Goal: Task Accomplishment & Management: Manage account settings

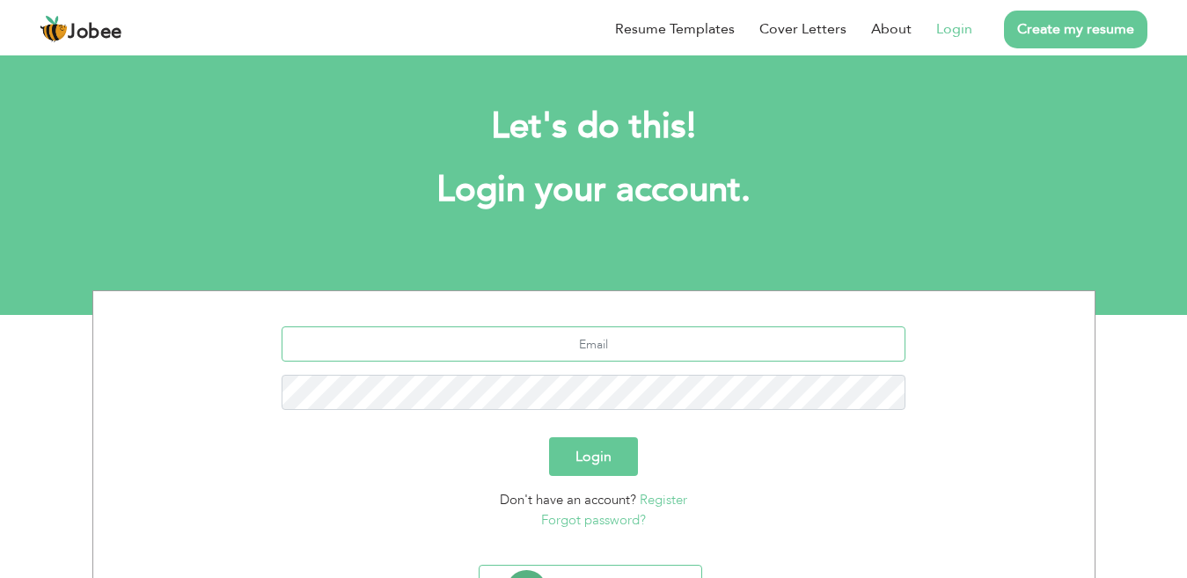
click at [636, 347] on input "text" at bounding box center [594, 344] width 624 height 35
type input "h"
type input "imran6715193@gmail.com"
click at [592, 452] on button "Login" at bounding box center [593, 456] width 89 height 39
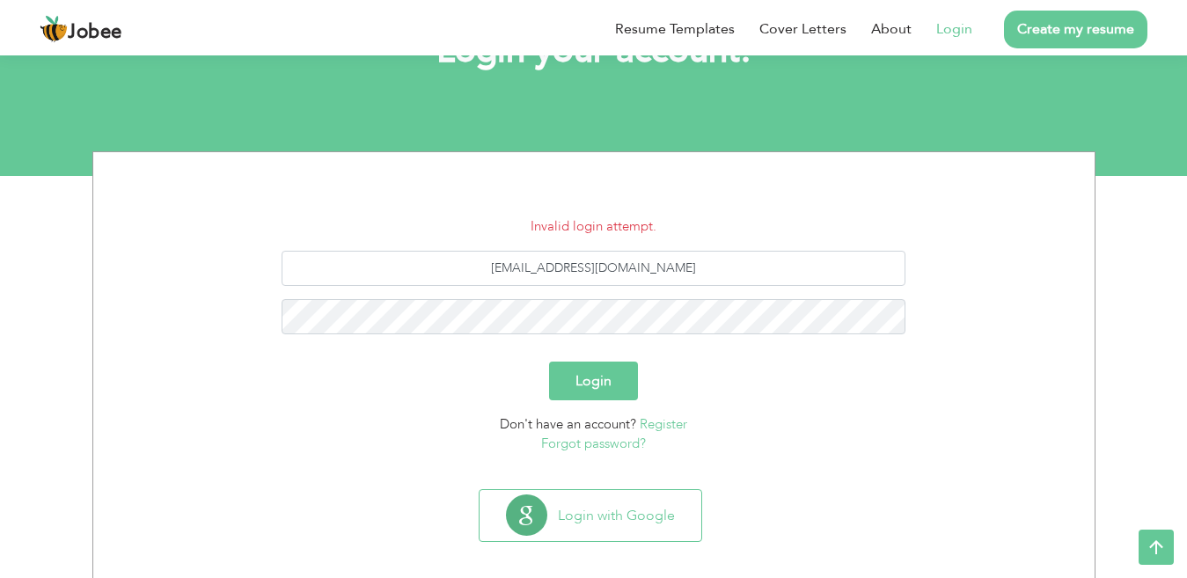
scroll to position [153, 0]
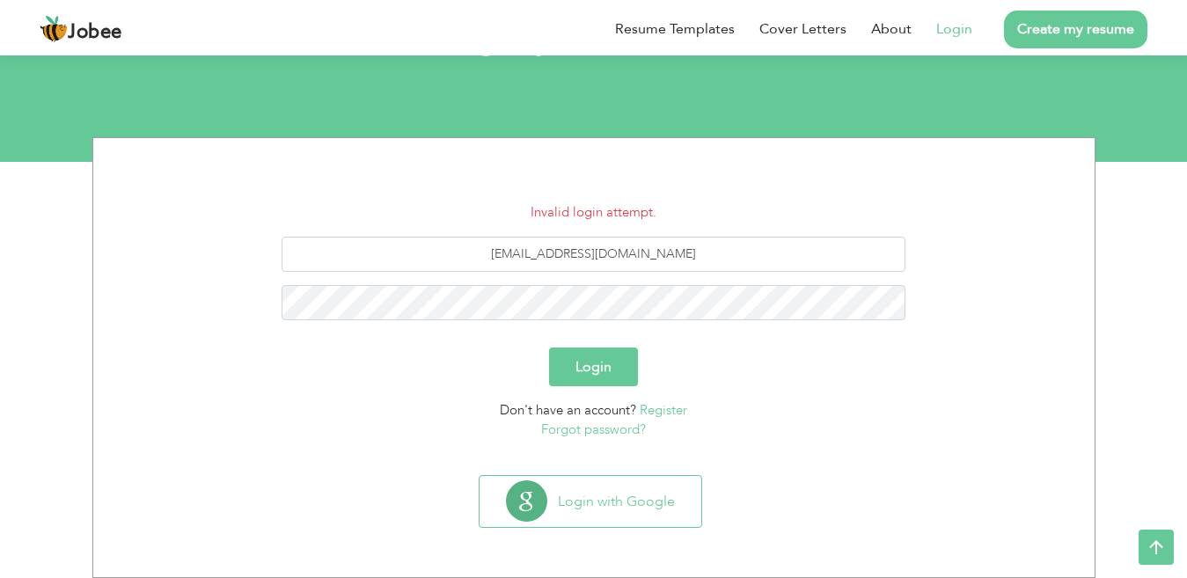
click at [581, 371] on button "Login" at bounding box center [593, 367] width 89 height 39
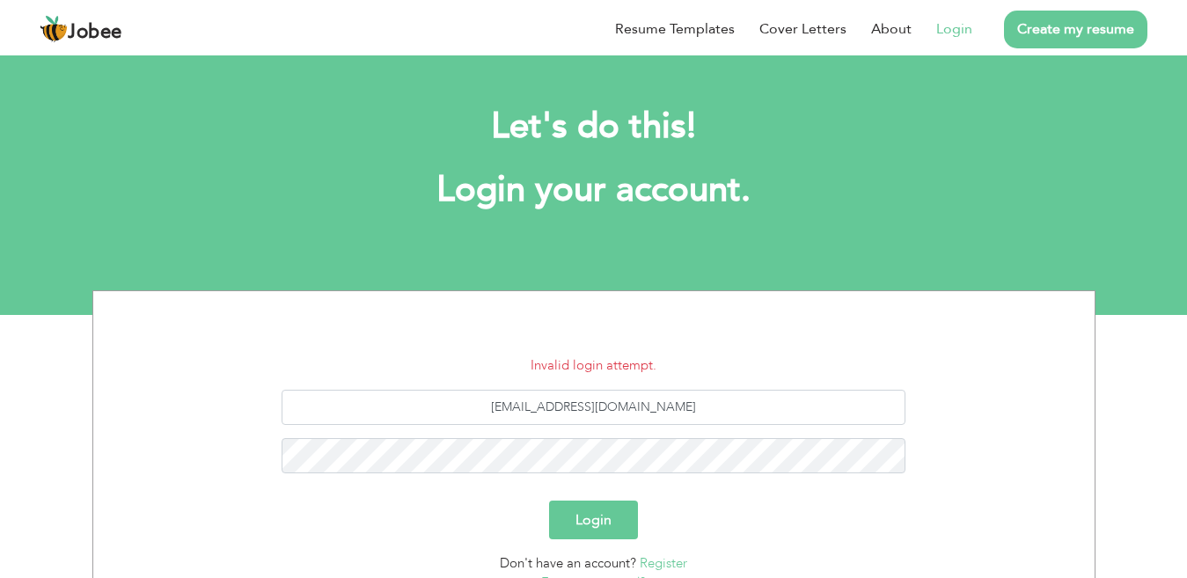
click at [596, 520] on button "Login" at bounding box center [593, 520] width 89 height 39
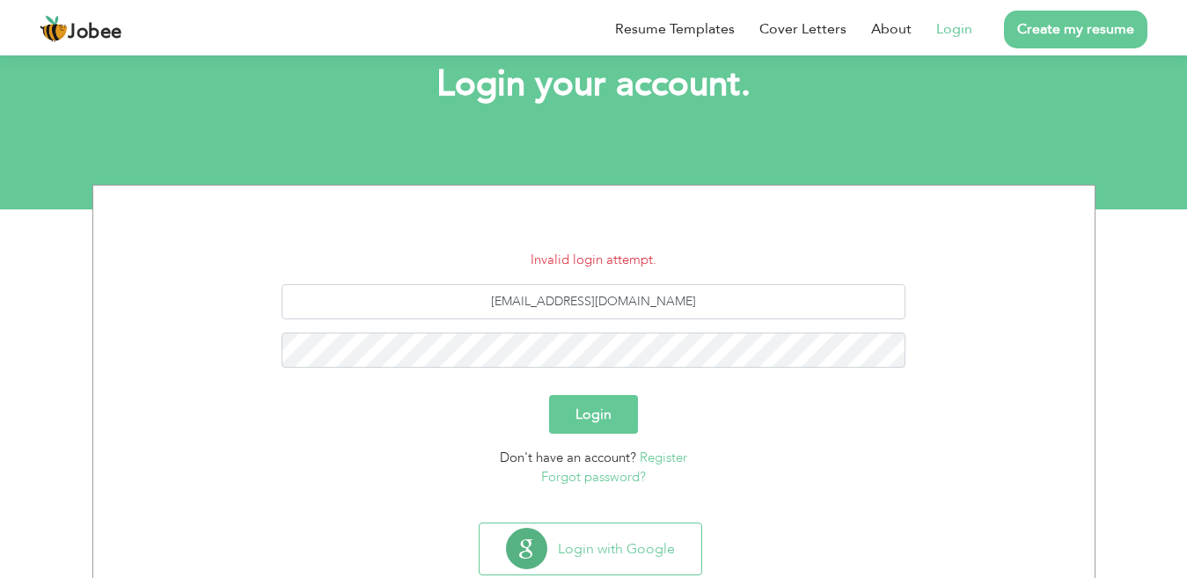
scroll to position [115, 0]
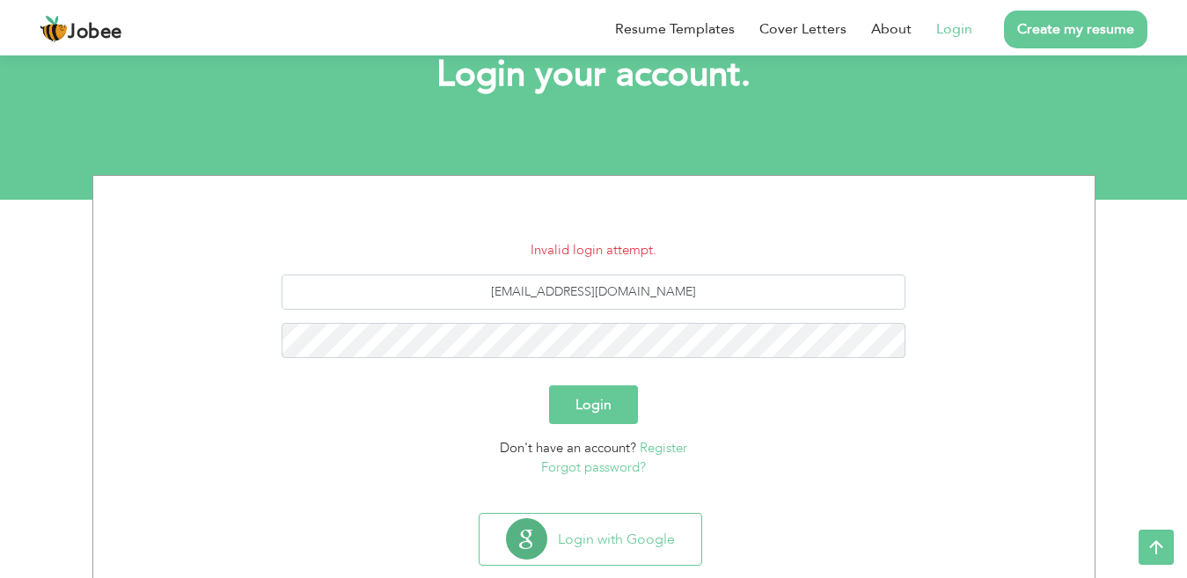
click at [584, 465] on link "Forgot password?" at bounding box center [593, 468] width 105 height 18
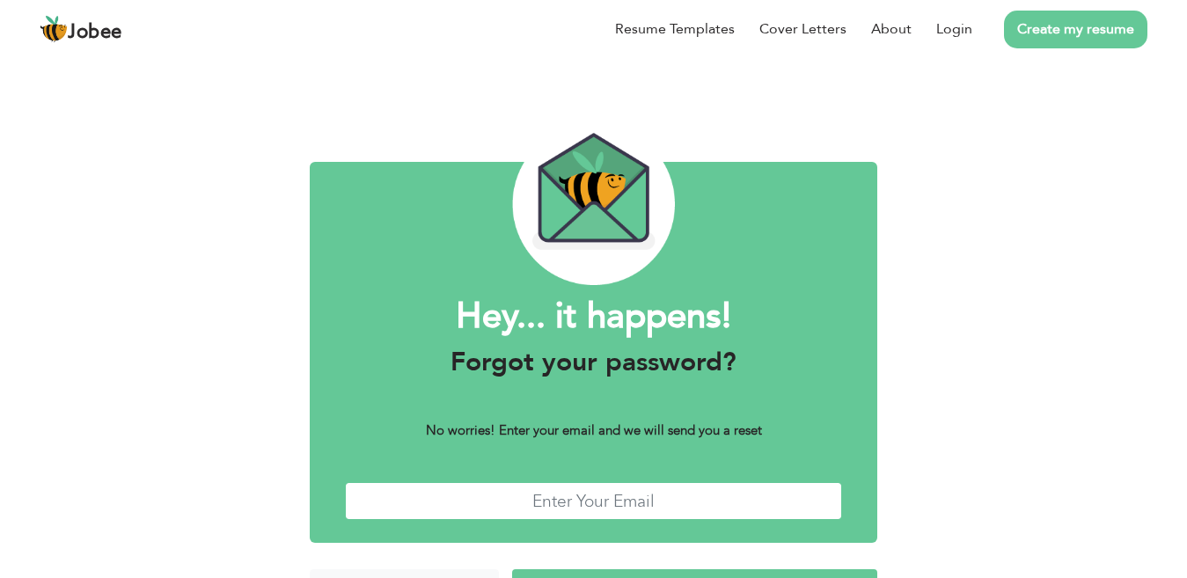
click at [575, 504] on input "text" at bounding box center [593, 501] width 497 height 38
type input "imran6715193@gmail.com"
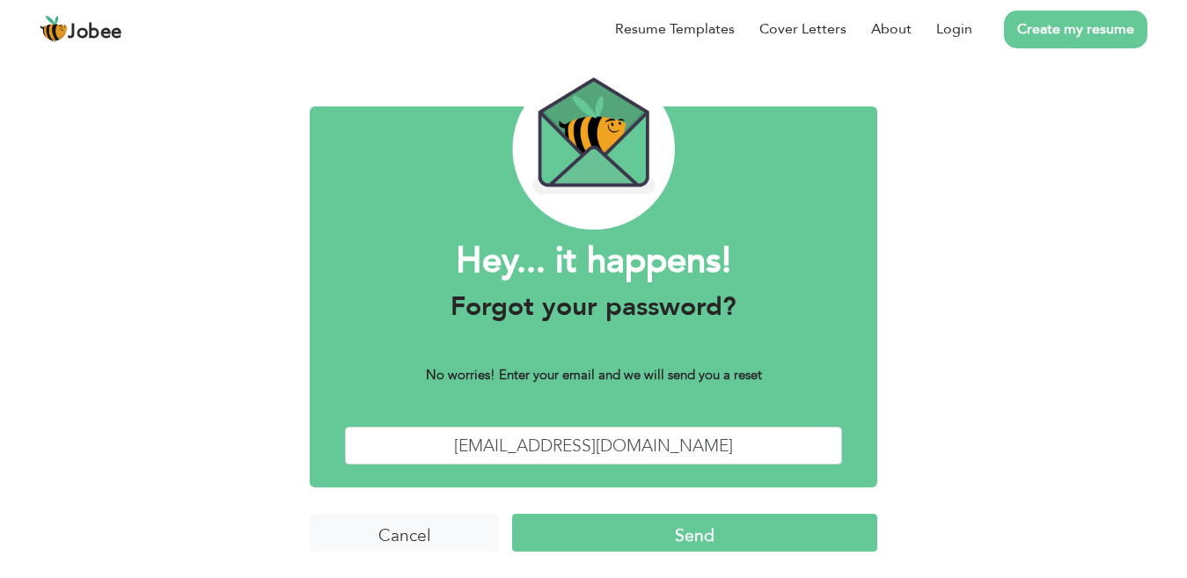
click at [688, 535] on input "Send" at bounding box center [694, 533] width 365 height 38
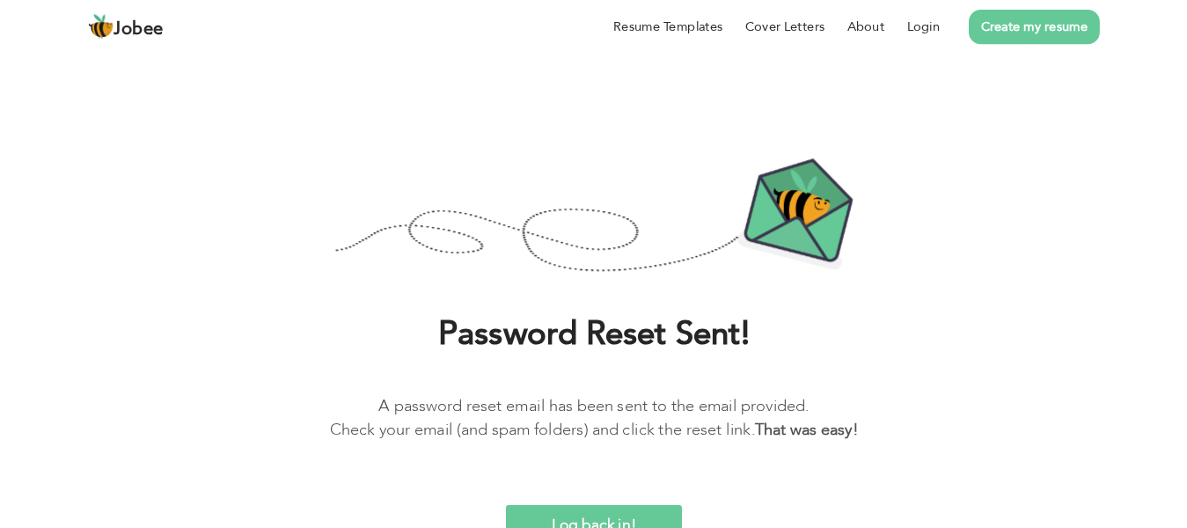
scroll to position [19, 0]
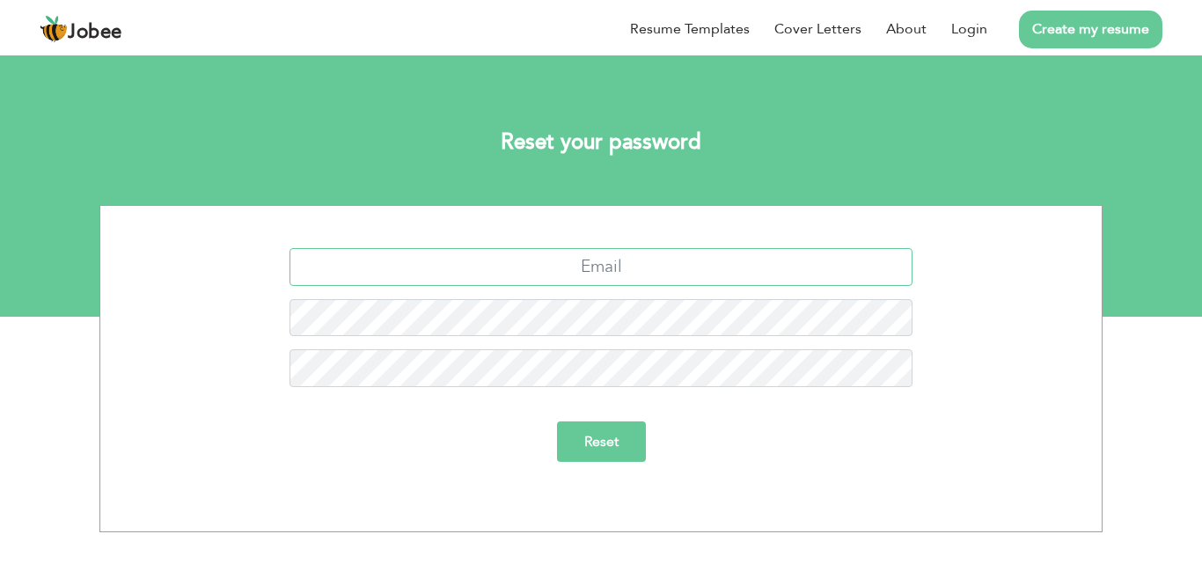
click at [583, 263] on input "text" at bounding box center [602, 267] width 624 height 38
type input "imran6715193@gmail.com"
click at [593, 448] on input "Reset" at bounding box center [601, 442] width 89 height 40
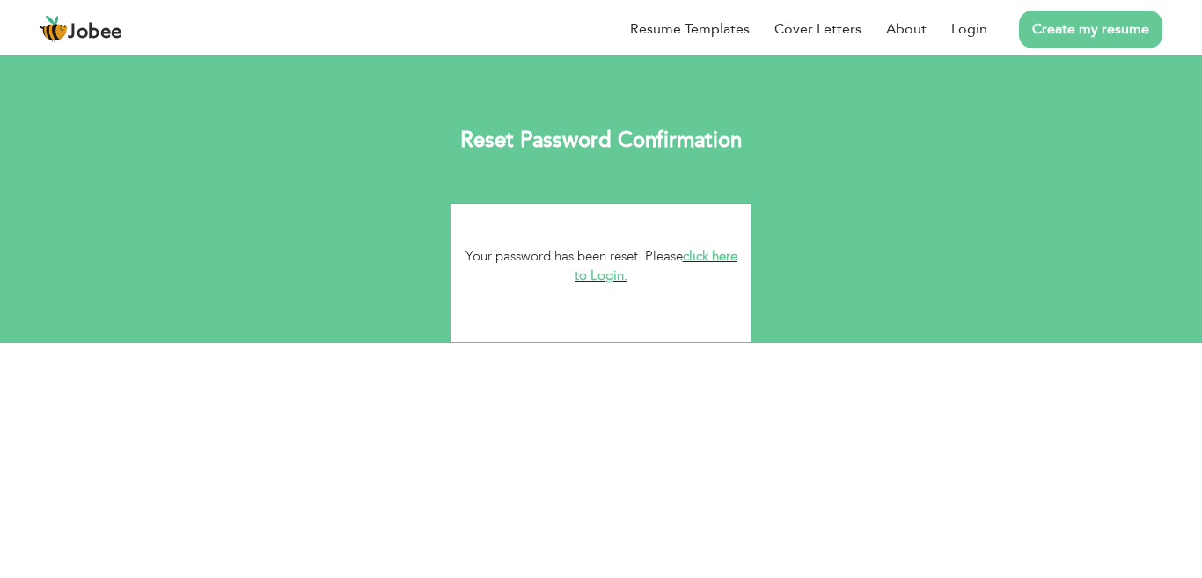
click at [584, 276] on link "click here to Login." at bounding box center [656, 266] width 163 height 38
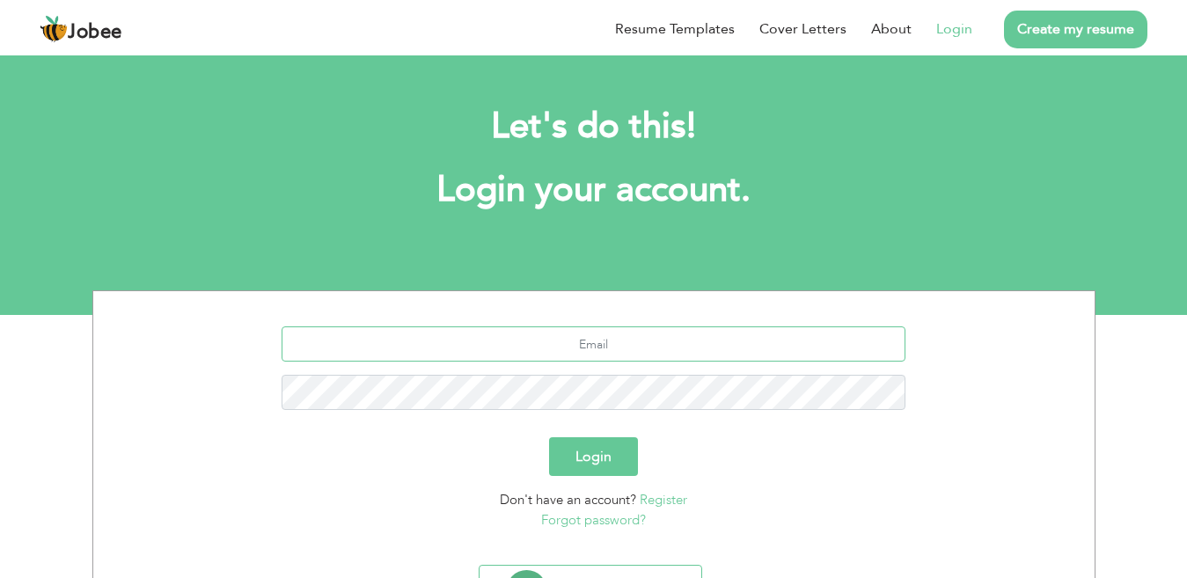
click at [589, 335] on input "text" at bounding box center [594, 344] width 624 height 35
type input "imran6715193@gmail.com"
click at [586, 452] on button "Login" at bounding box center [593, 456] width 89 height 39
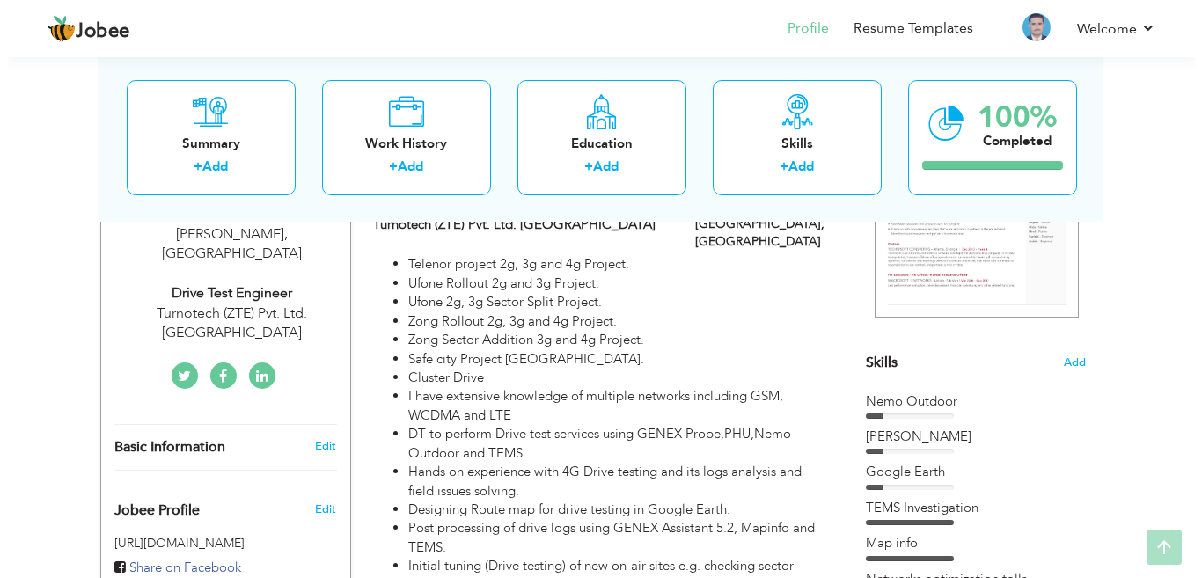
scroll to position [398, 0]
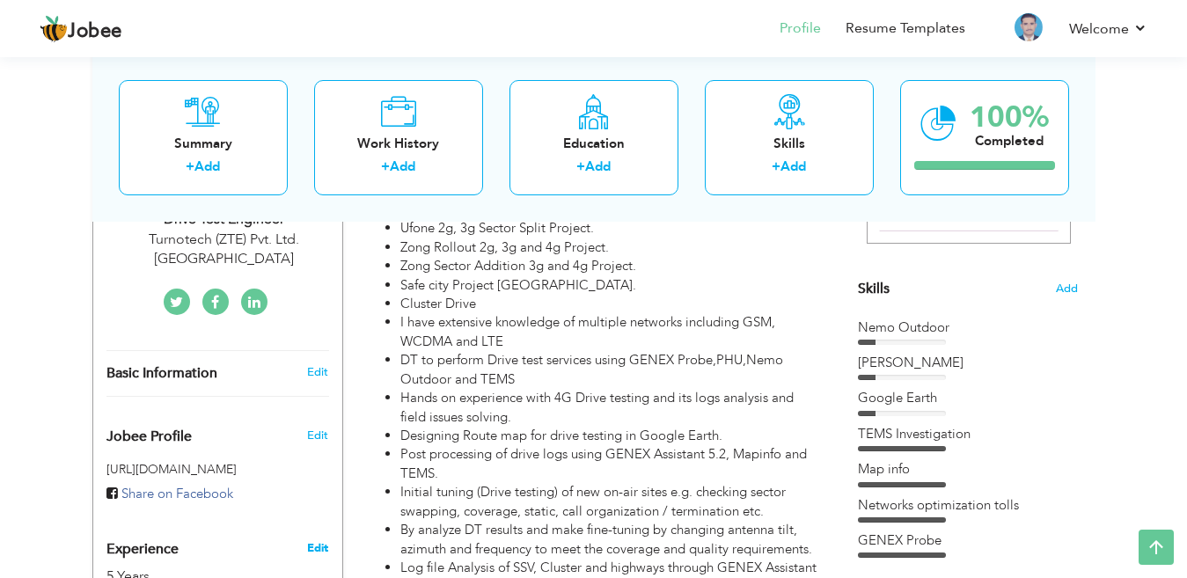
click at [315, 540] on link "Edit" at bounding box center [317, 548] width 21 height 16
type input "Hafiz Muhammad"
type input "Imran"
type input "03417407021"
select select "number:166"
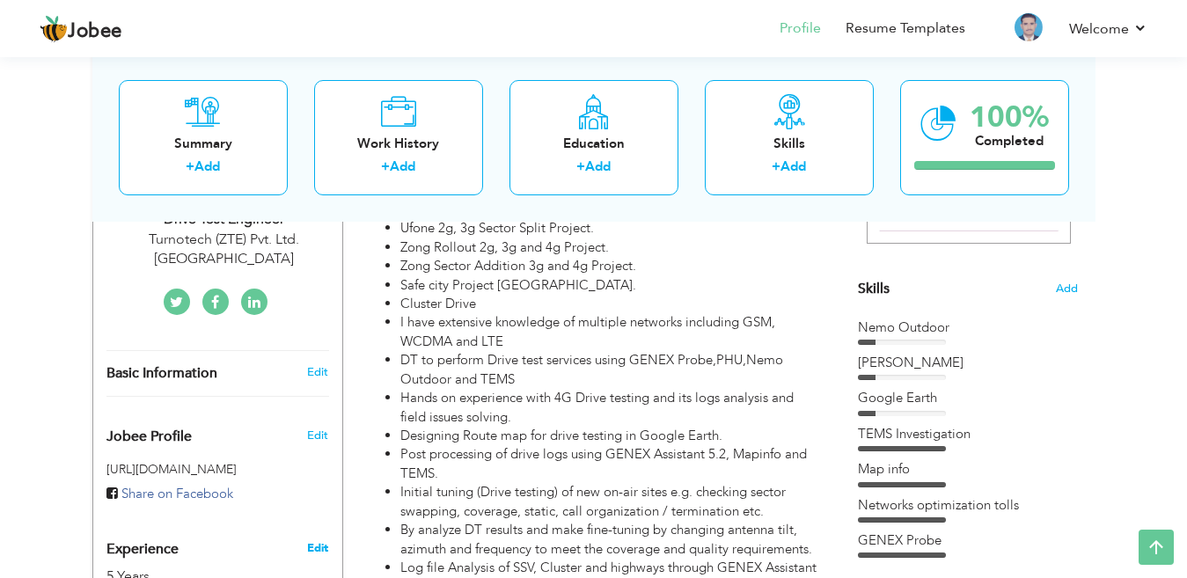
type input "[PERSON_NAME]"
select select "number:7"
type input "Turnotech (ZTE) Pvt. Ltd. [GEOGRAPHIC_DATA]"
type input "Drive Test Engineer"
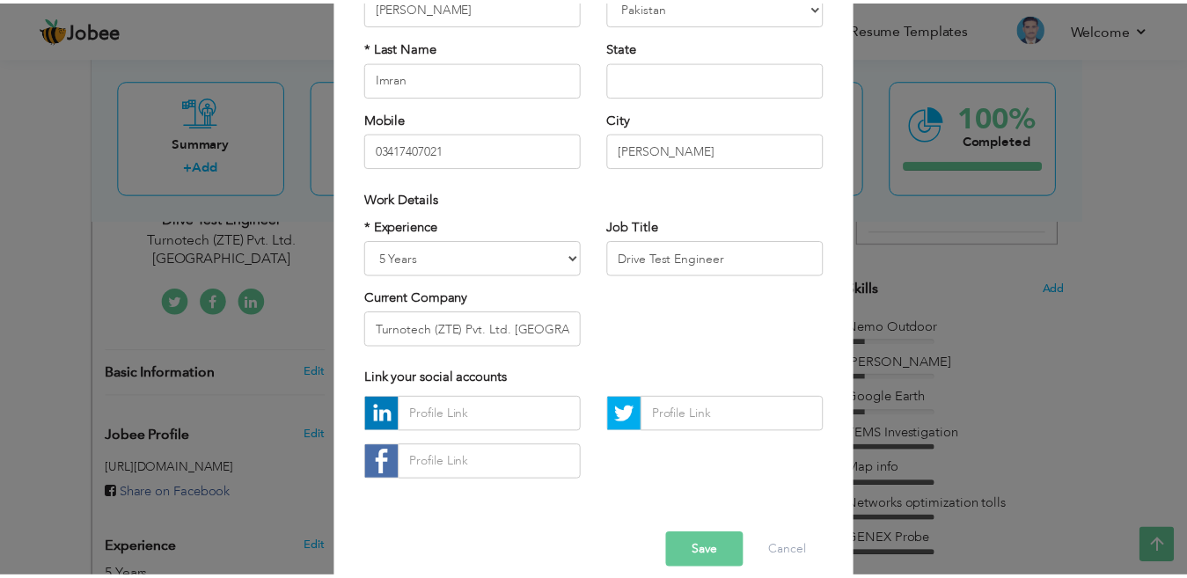
scroll to position [217, 0]
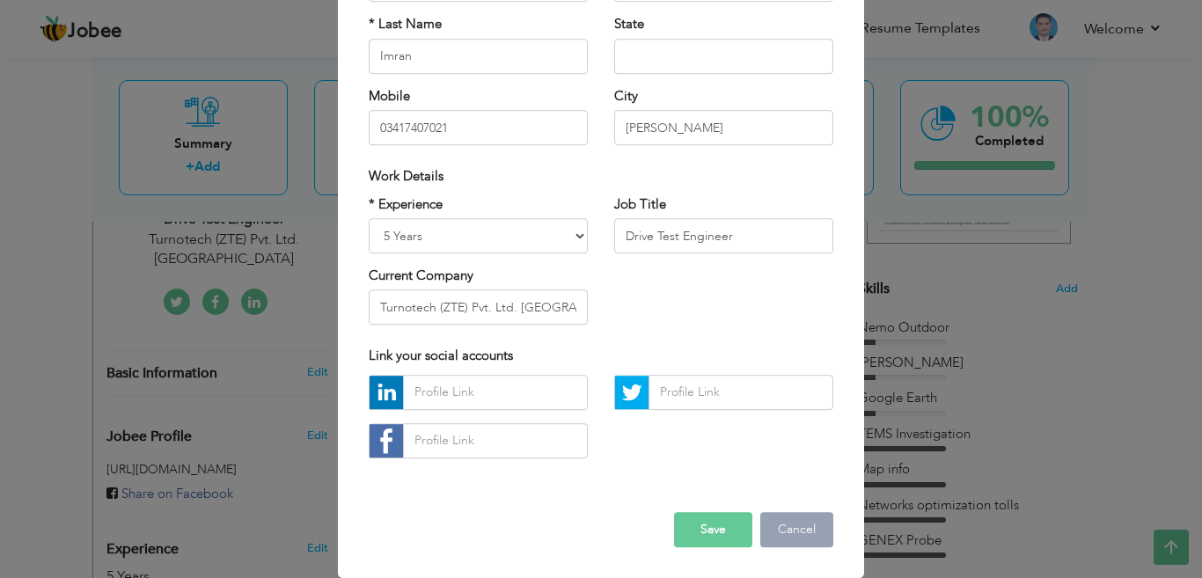
click at [791, 533] on button "Cancel" at bounding box center [797, 529] width 73 height 35
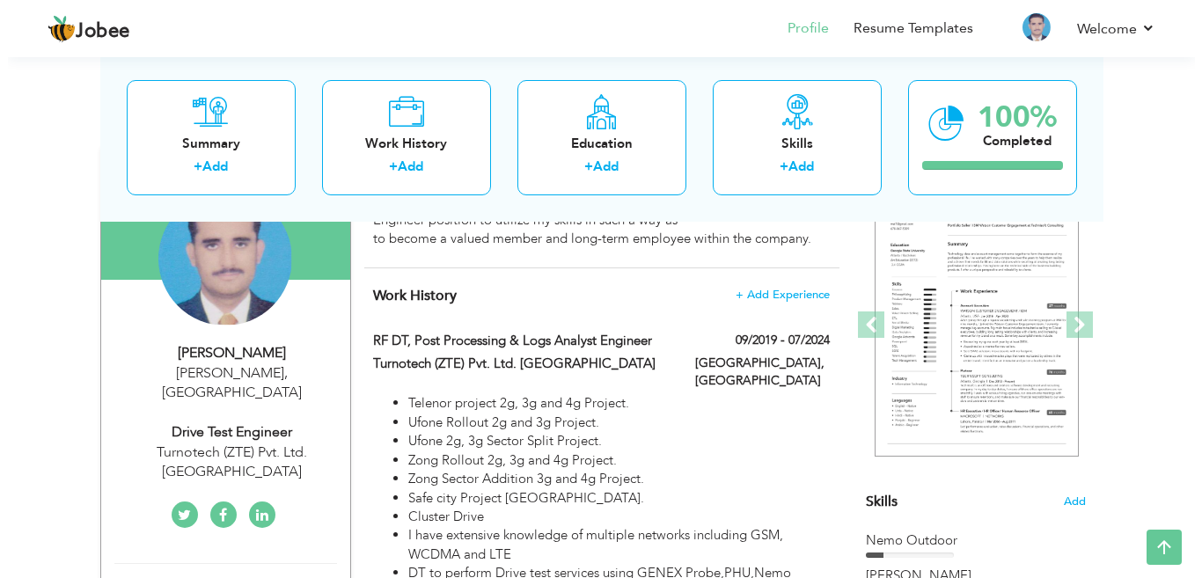
scroll to position [187, 0]
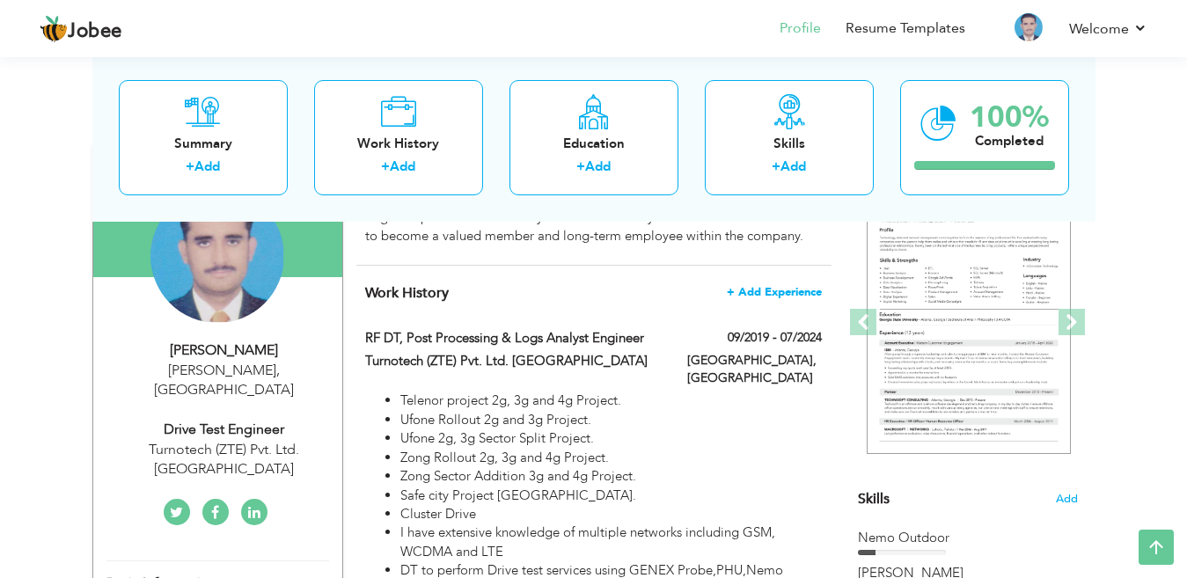
click at [773, 290] on span "+ Add Experience" at bounding box center [774, 292] width 95 height 12
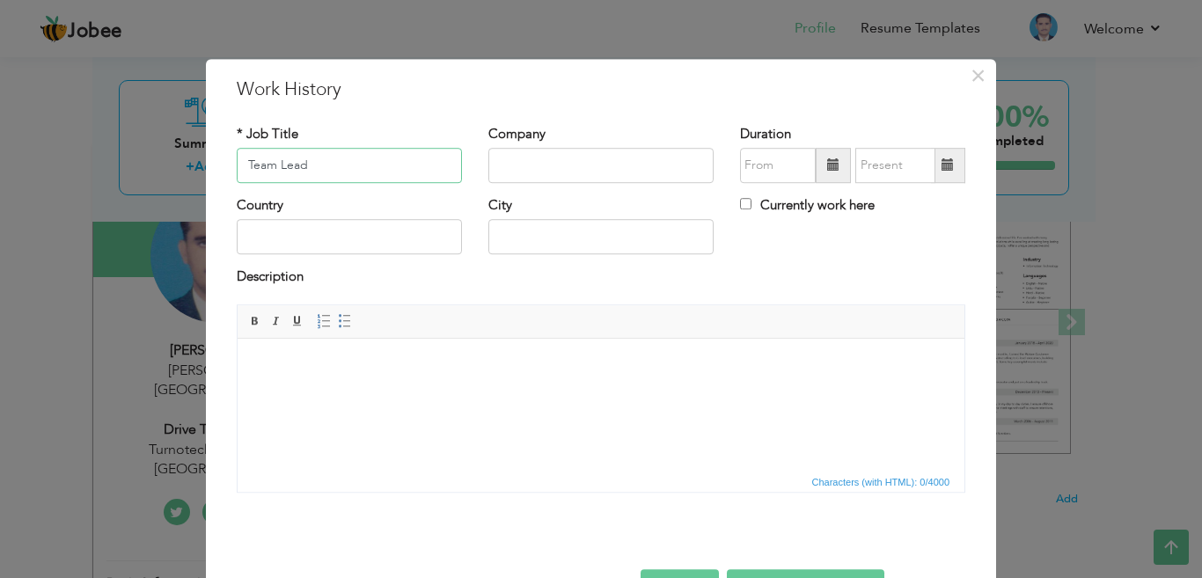
type input "Team Lead"
click at [518, 166] on input "text" at bounding box center [601, 165] width 225 height 35
type input "Urban Unit"
click at [827, 165] on span at bounding box center [833, 165] width 12 height 12
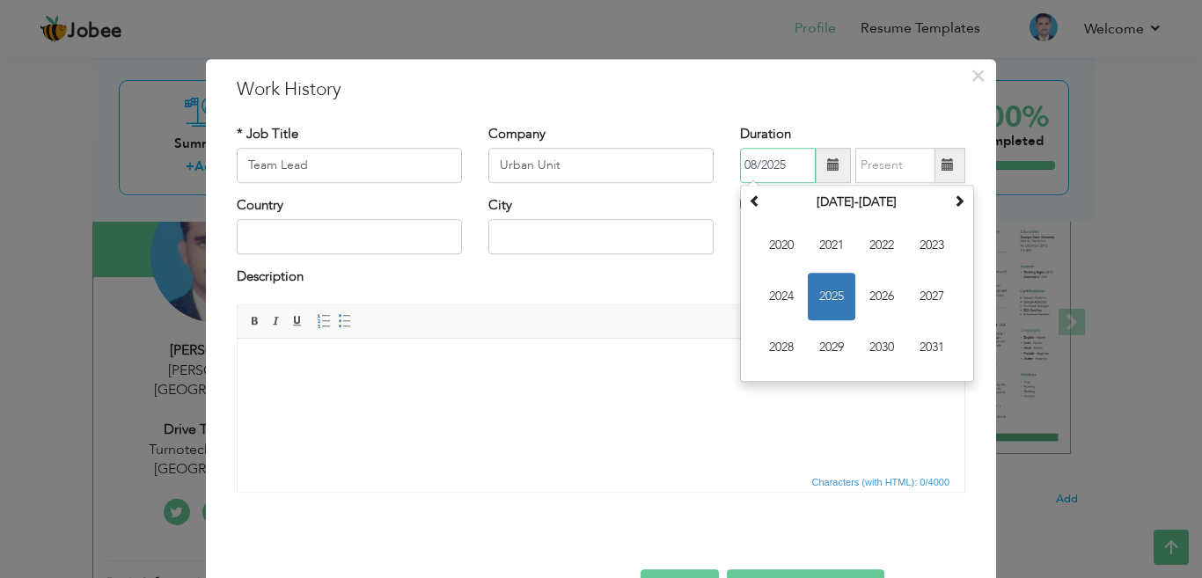
click at [821, 287] on span "2025" at bounding box center [832, 297] width 48 height 48
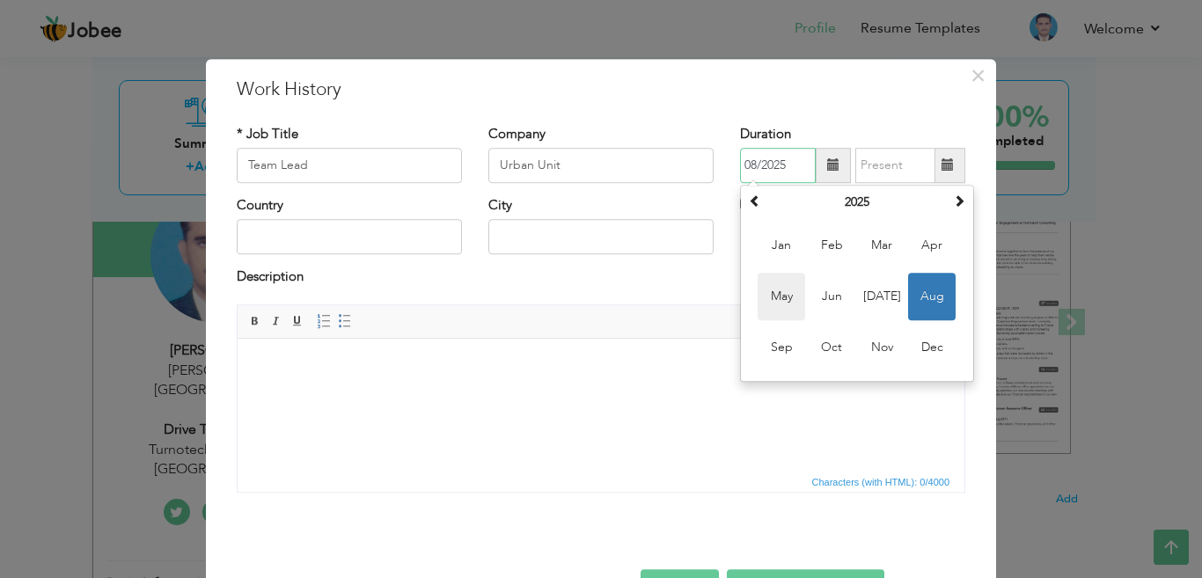
click at [770, 298] on span "May" at bounding box center [782, 297] width 48 height 48
type input "05/2025"
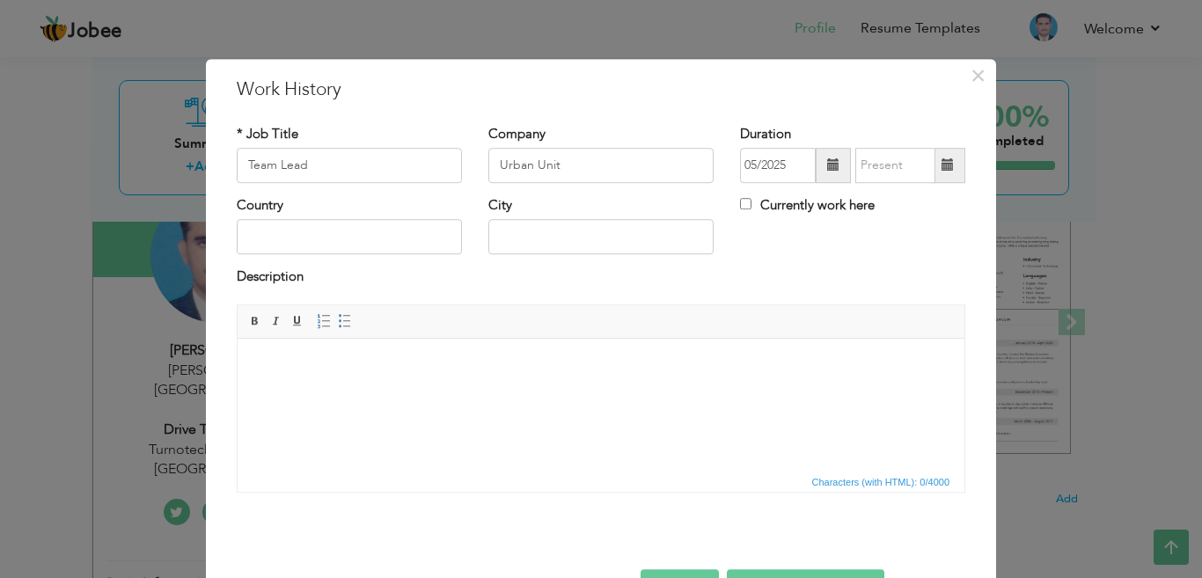
click at [942, 165] on span at bounding box center [948, 165] width 12 height 12
type input "08/2025"
click at [803, 252] on div "Country City Currently work here" at bounding box center [601, 231] width 755 height 71
click at [933, 168] on span at bounding box center [948, 165] width 34 height 35
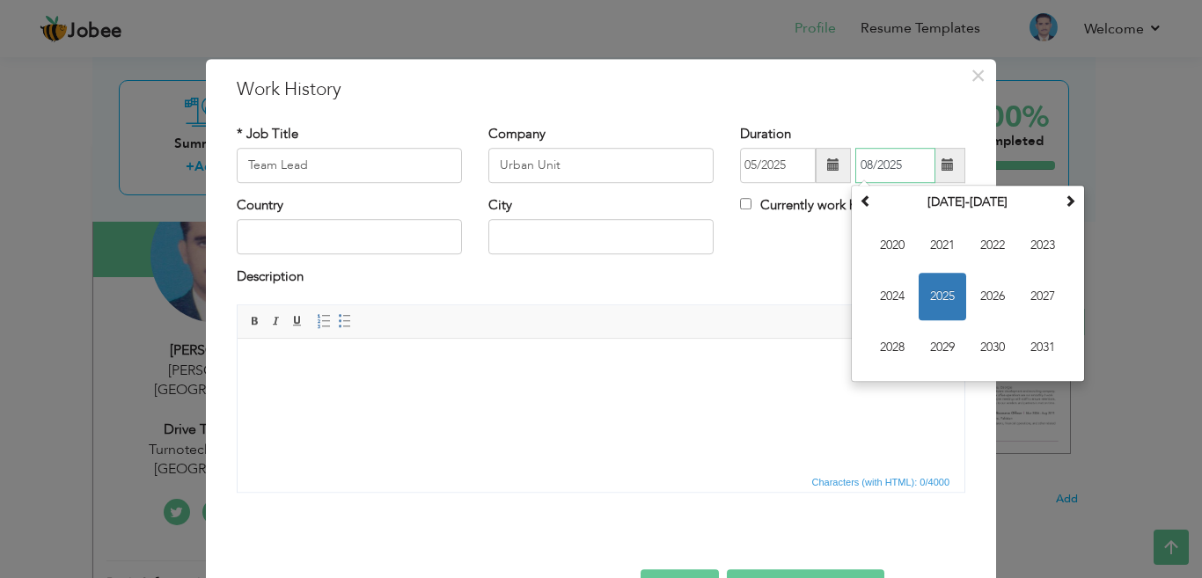
click at [942, 301] on span "2025" at bounding box center [943, 297] width 48 height 48
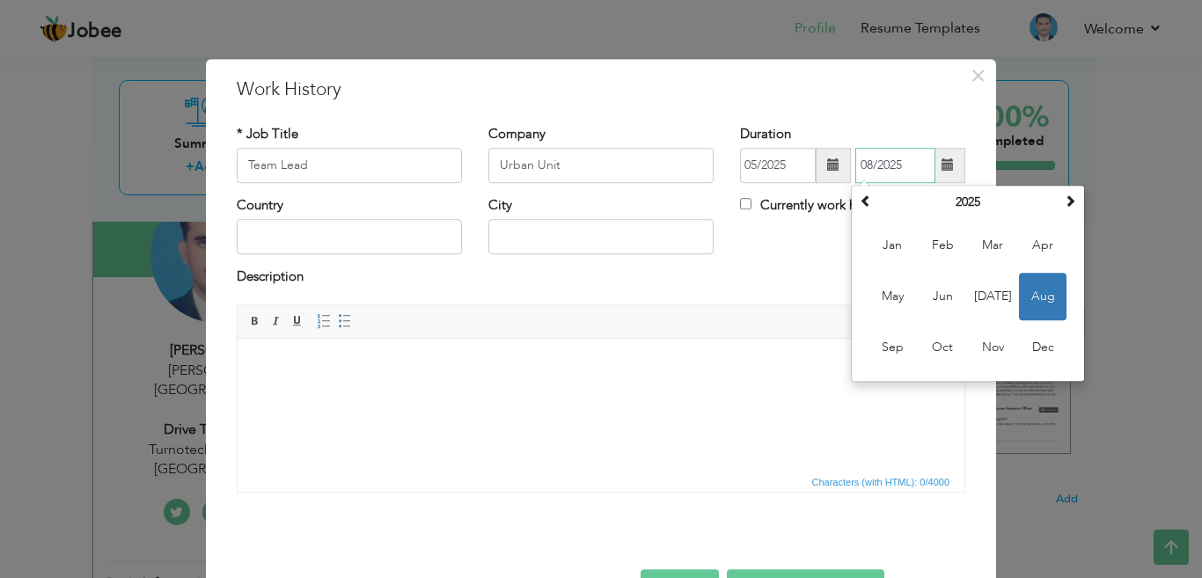
click at [1039, 290] on span "Aug" at bounding box center [1043, 297] width 48 height 48
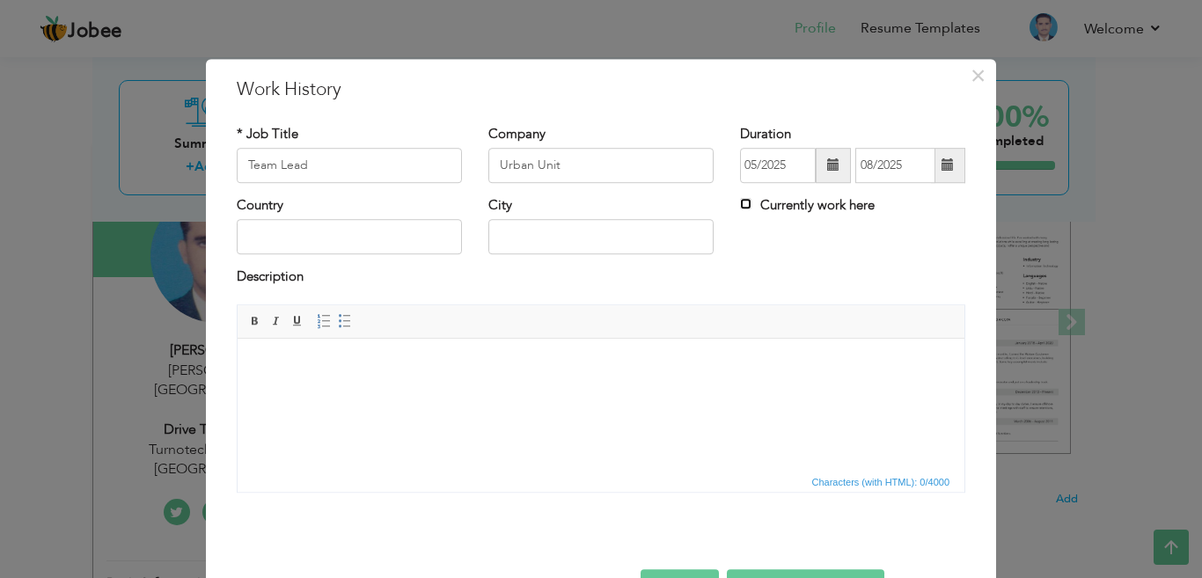
click at [740, 205] on input "Currently work here" at bounding box center [745, 203] width 11 height 11
checkbox input "true"
click at [276, 239] on input "text" at bounding box center [349, 237] width 225 height 35
type input "[GEOGRAPHIC_DATA]"
click at [547, 235] on input "text" at bounding box center [601, 237] width 225 height 35
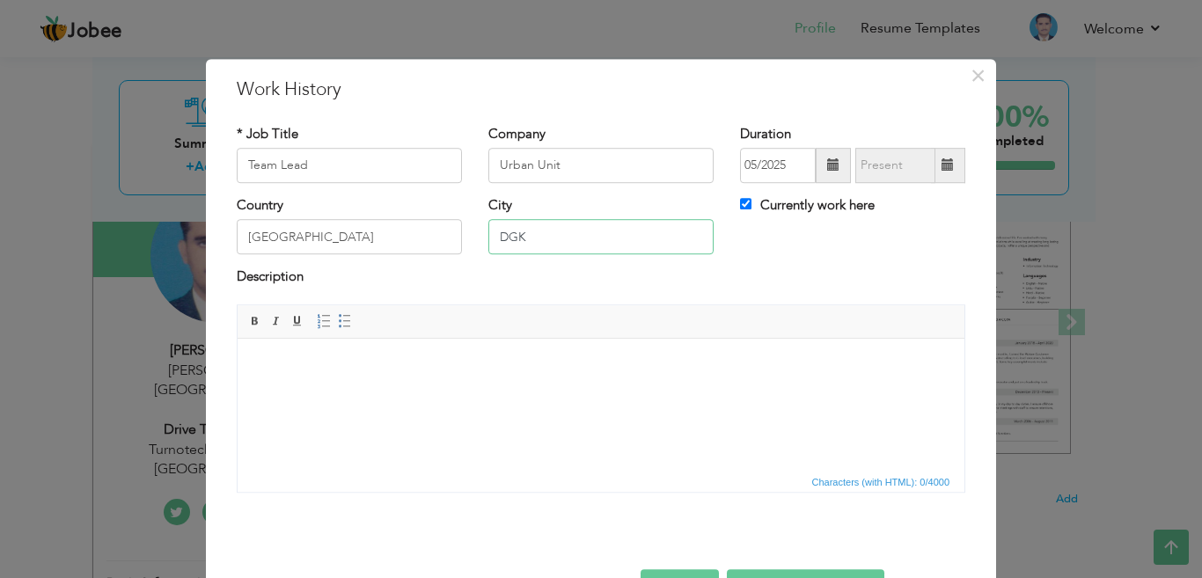
type input "DGK"
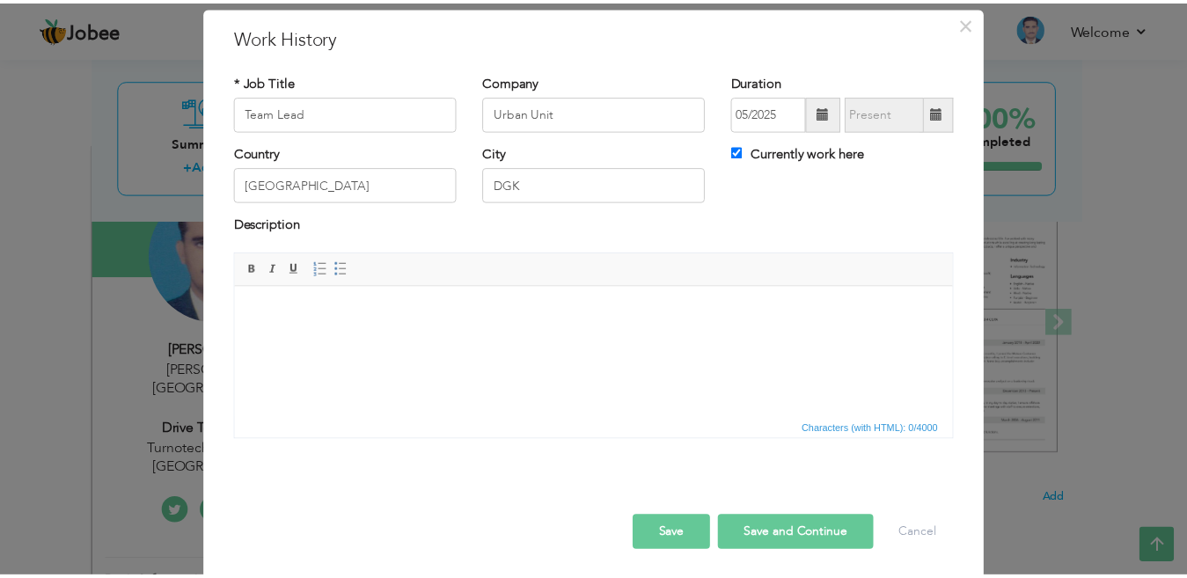
scroll to position [57, 0]
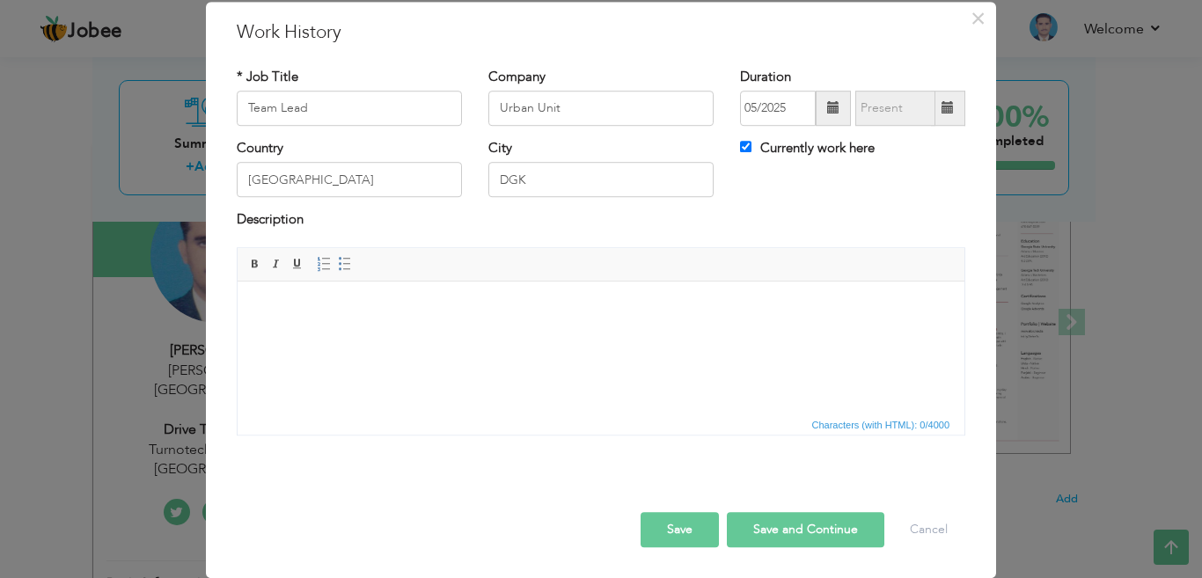
click at [767, 527] on button "Save and Continue" at bounding box center [806, 529] width 158 height 35
checkbox input "false"
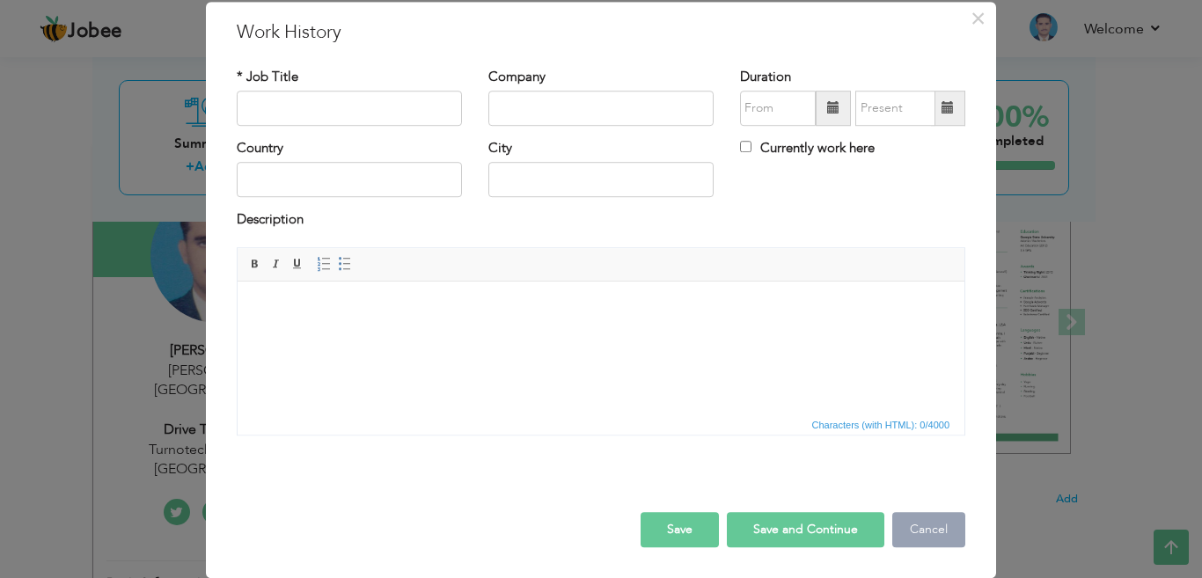
click at [924, 528] on button "Cancel" at bounding box center [929, 529] width 73 height 35
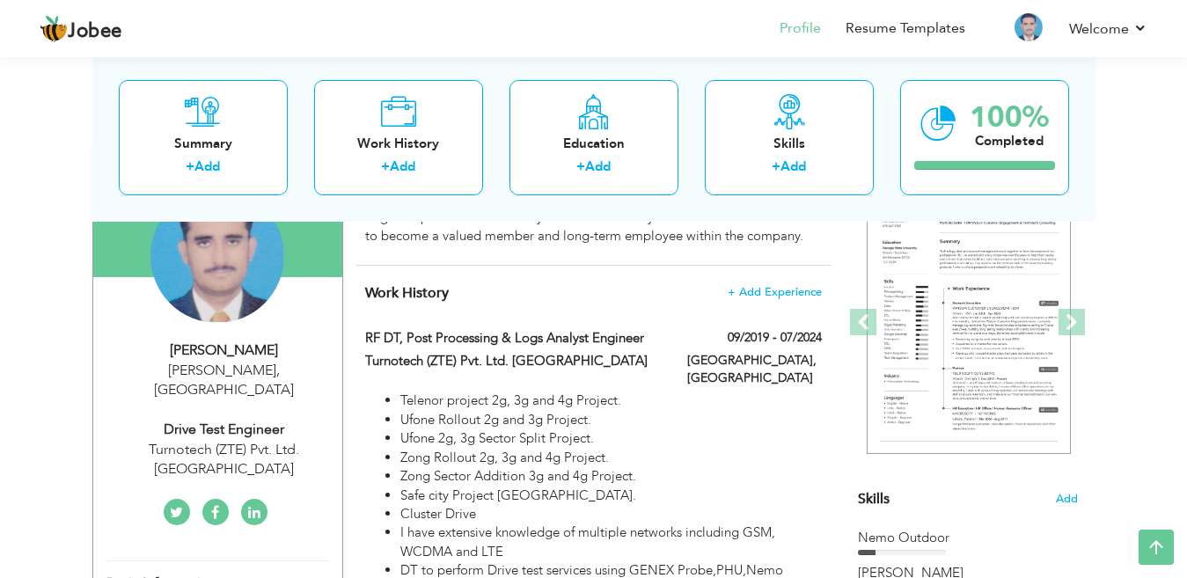
drag, startPoint x: 1187, startPoint y: 141, endPoint x: 1196, endPoint y: 181, distance: 41.6
click at [1187, 181] on html "Jobee Profile Resume Templates Resume Templates Cover Letters About My Resume W…" at bounding box center [593, 102] width 1187 height 578
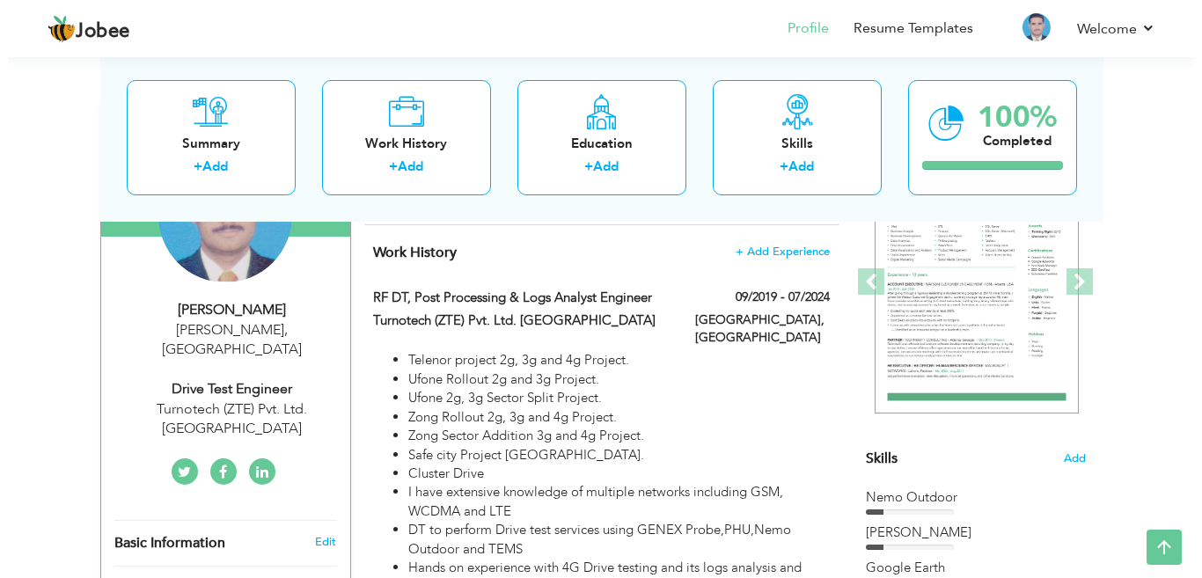
scroll to position [223, 0]
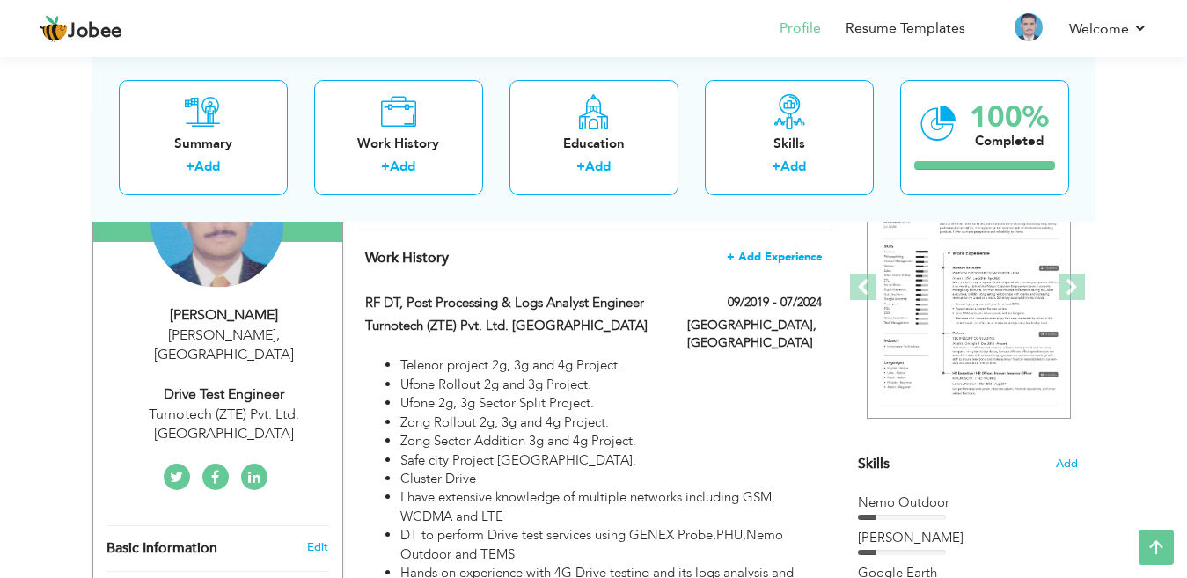
click at [779, 254] on span "+ Add Experience" at bounding box center [774, 257] width 95 height 12
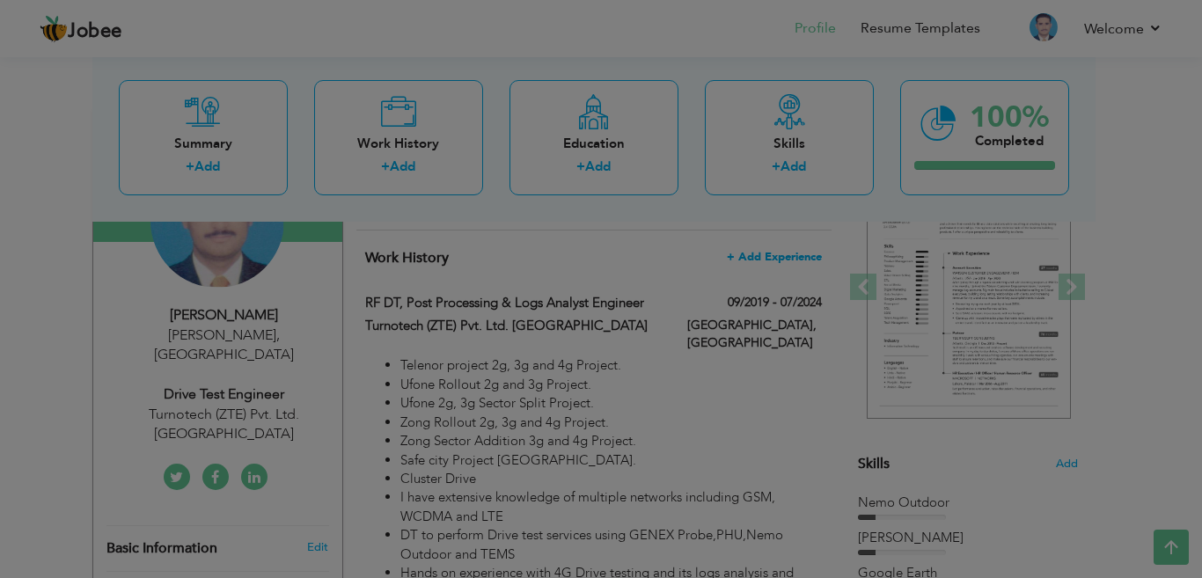
scroll to position [0, 0]
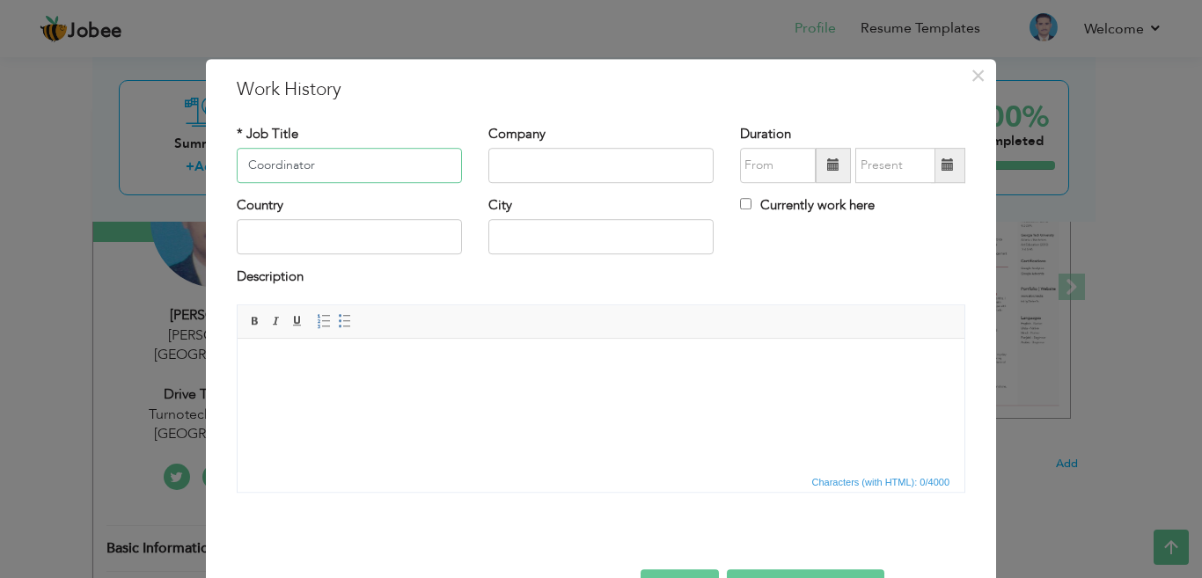
click at [241, 163] on input "Coordinator" at bounding box center [349, 165] width 225 height 35
type input "Project Coordinator"
click at [525, 167] on input "text" at bounding box center [601, 165] width 225 height 35
type input "ZTE"
click at [827, 167] on span at bounding box center [833, 165] width 12 height 12
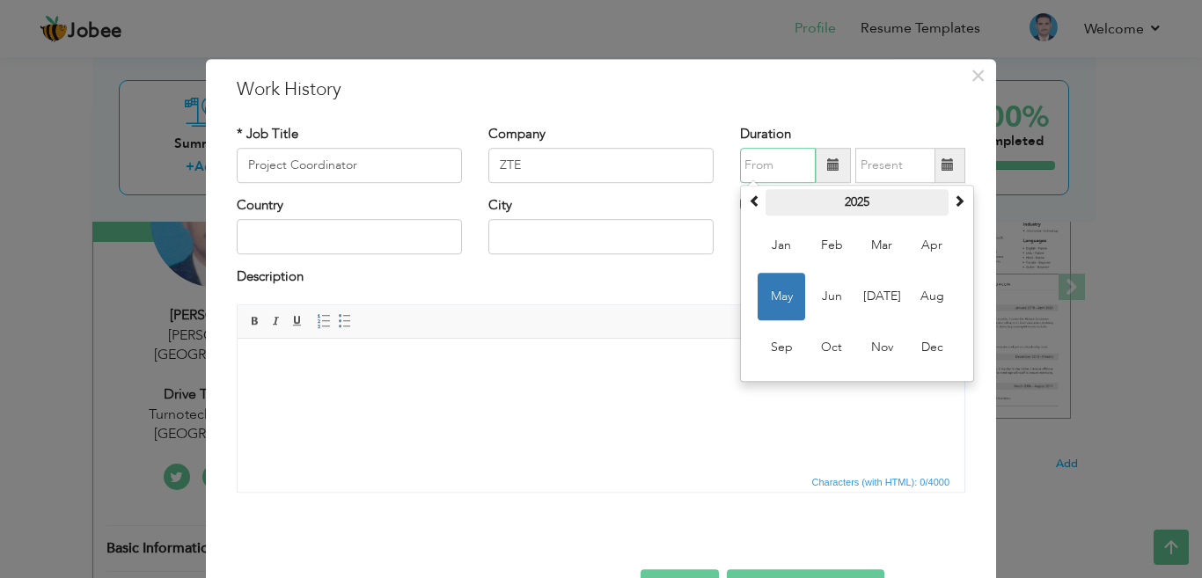
click at [852, 204] on th "2025" at bounding box center [857, 202] width 183 height 26
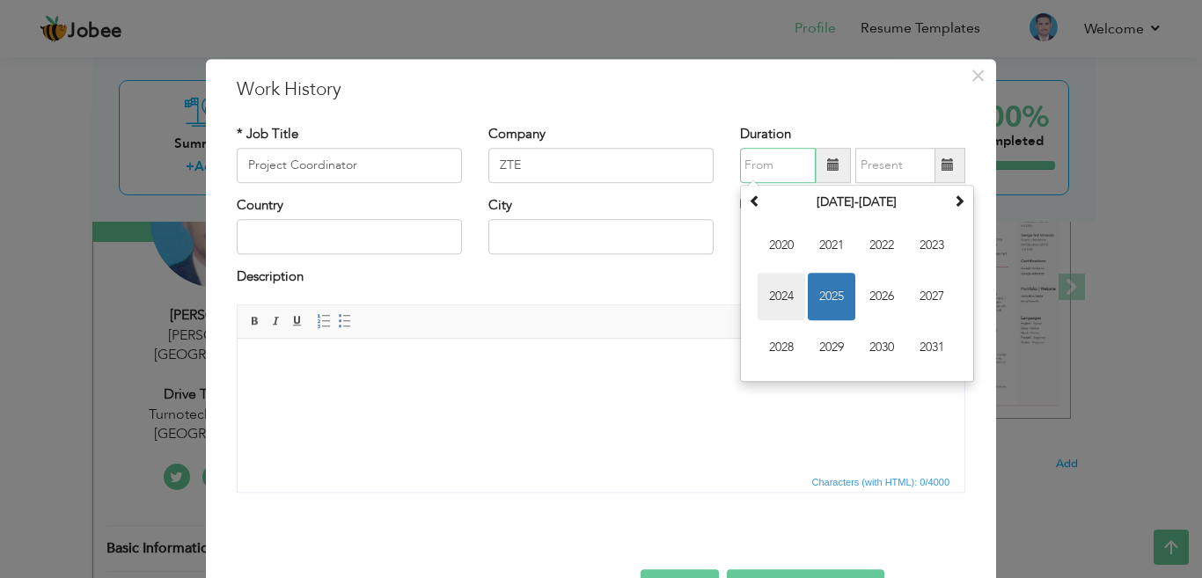
click at [780, 294] on span "2024" at bounding box center [782, 297] width 48 height 48
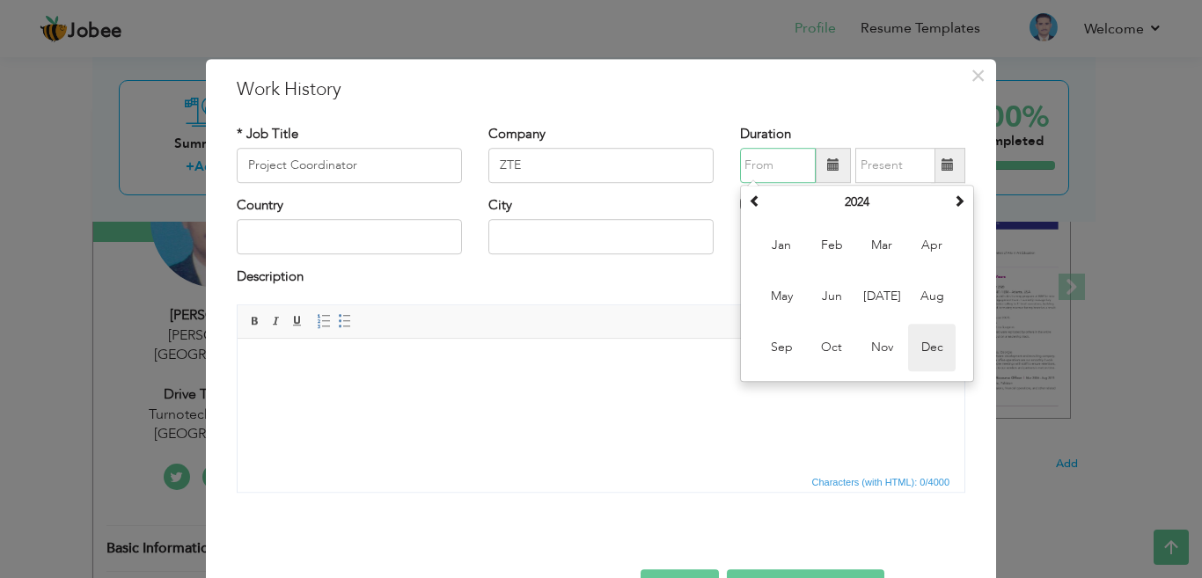
click at [924, 348] on span "Dec" at bounding box center [932, 348] width 48 height 48
type input "12/2024"
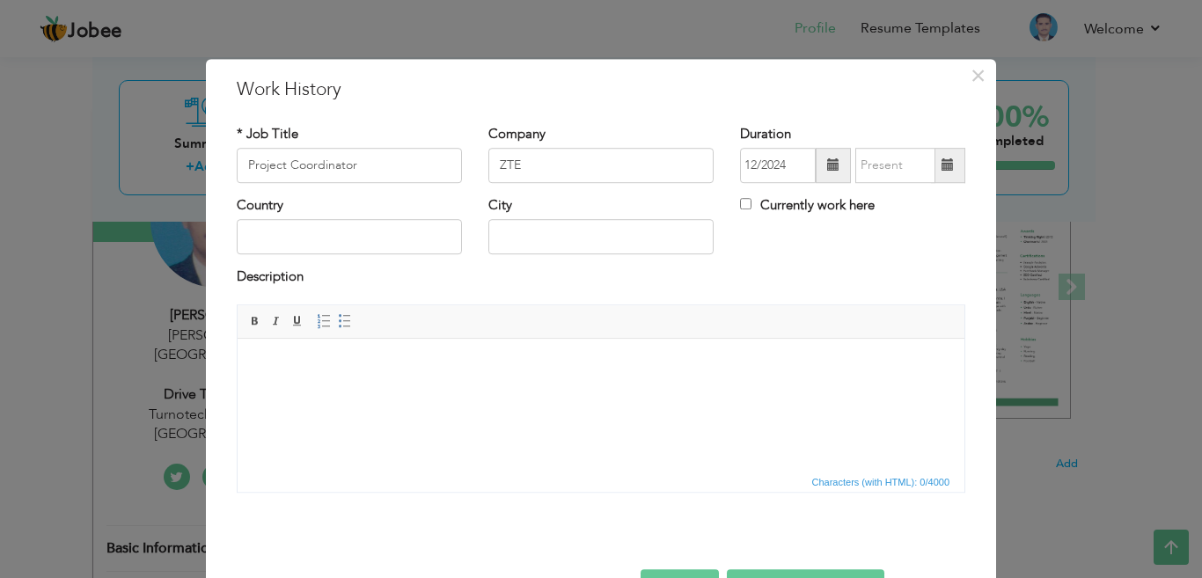
click at [942, 165] on span at bounding box center [948, 165] width 12 height 12
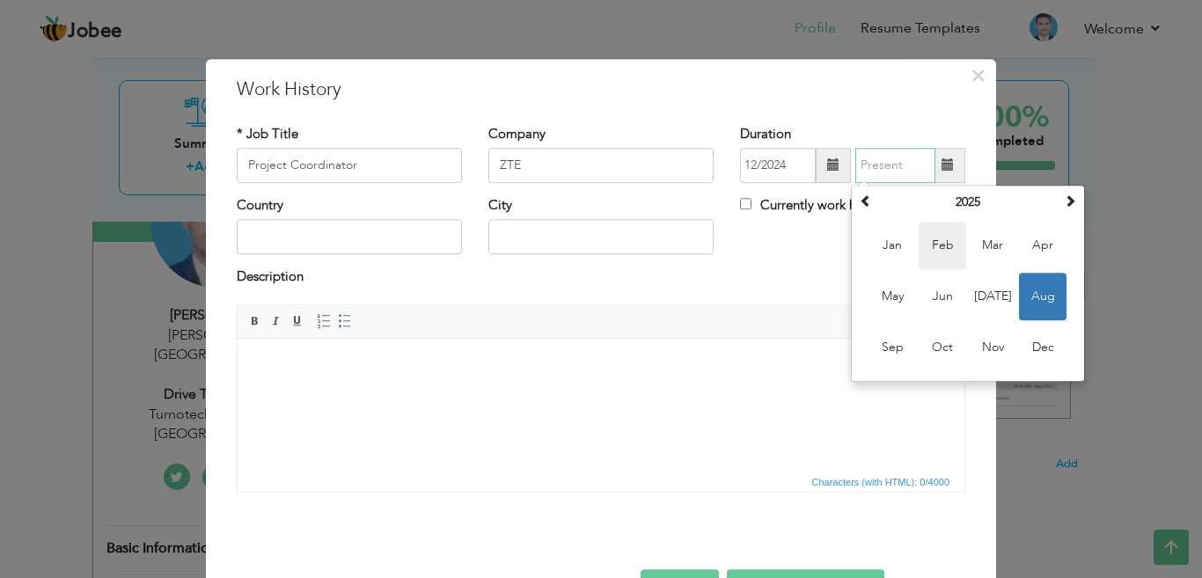
click at [931, 242] on span "Feb" at bounding box center [943, 246] width 48 height 48
type input "02/2025"
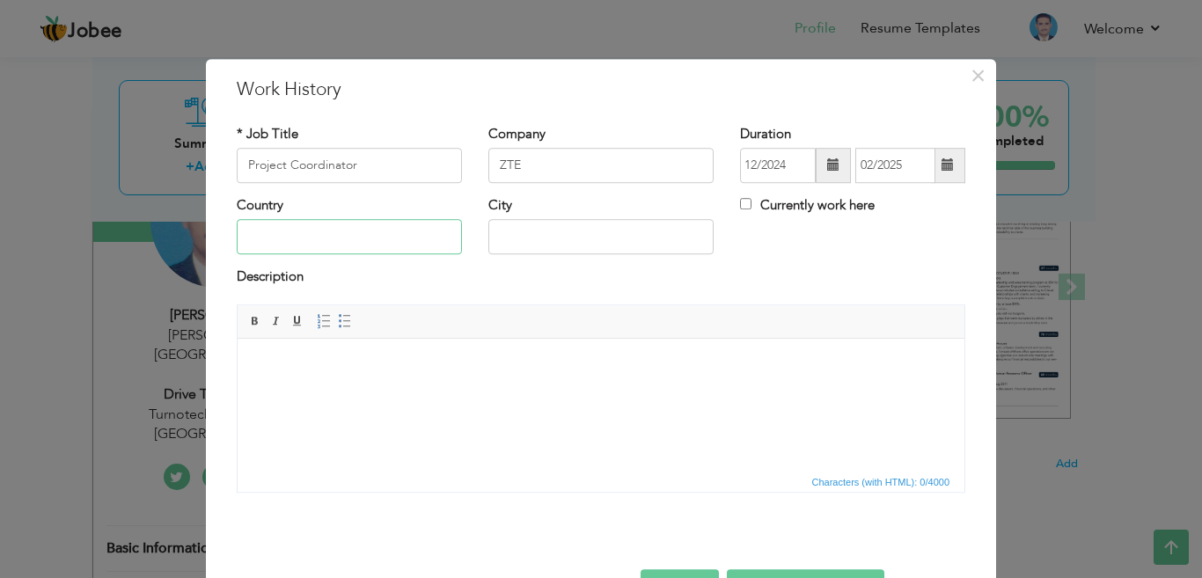
click at [299, 242] on input "text" at bounding box center [349, 237] width 225 height 35
type input "[GEOGRAPHIC_DATA]"
click at [517, 238] on input "text" at bounding box center [601, 237] width 225 height 35
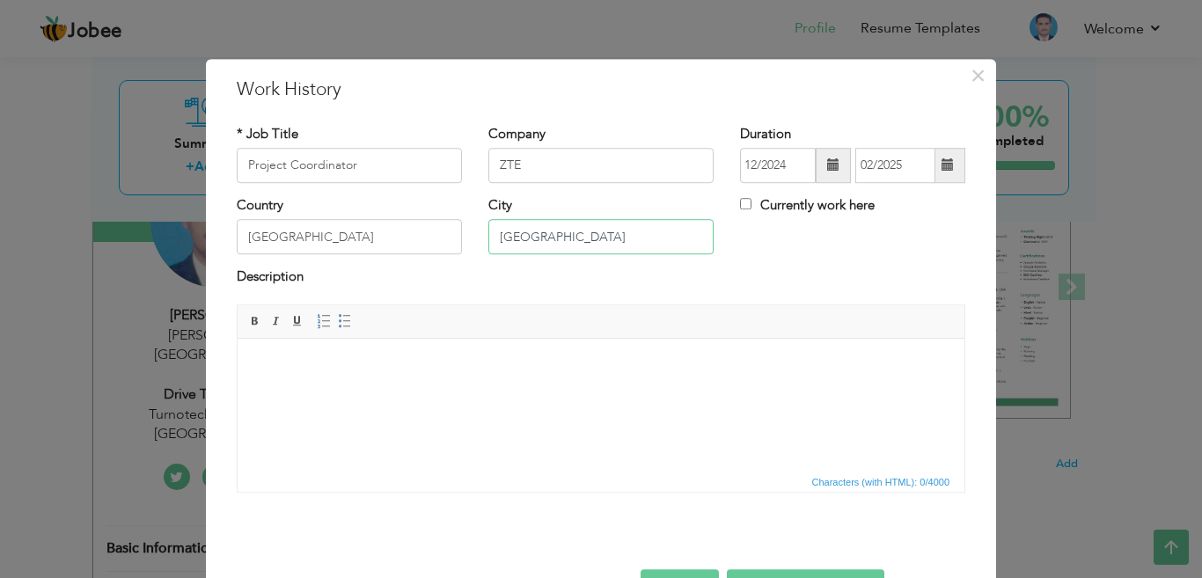
type input "Lahore"
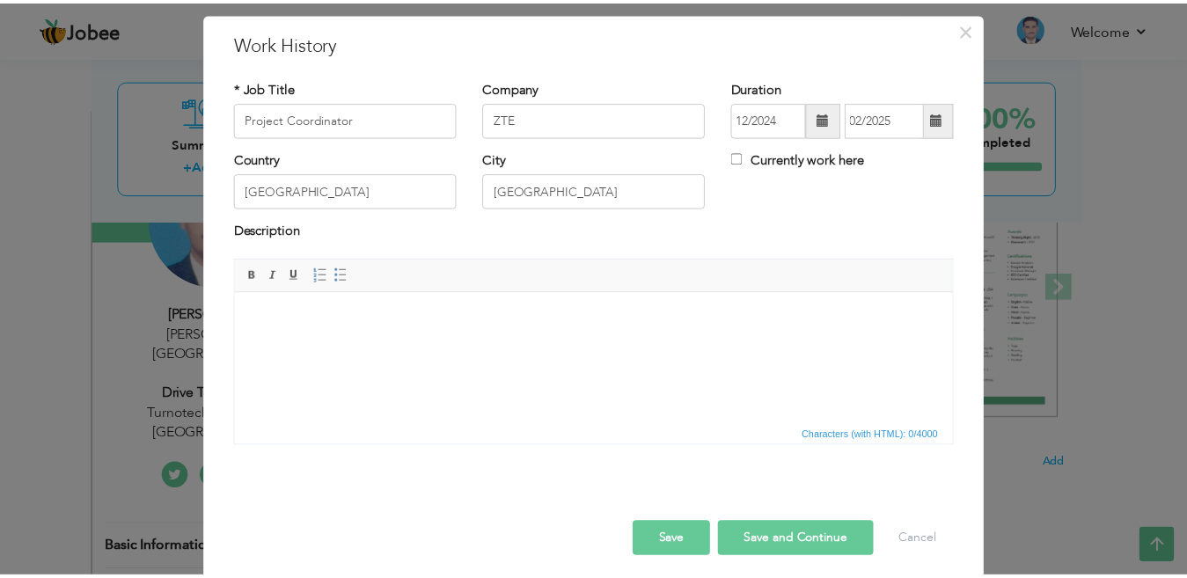
scroll to position [57, 0]
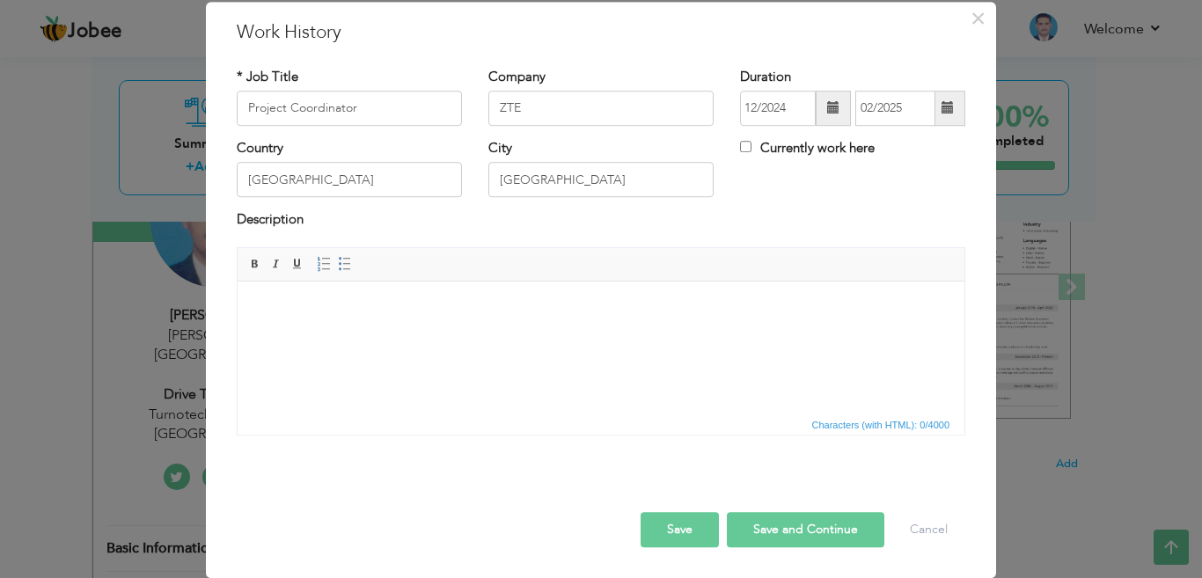
click at [679, 527] on button "Save" at bounding box center [680, 529] width 78 height 35
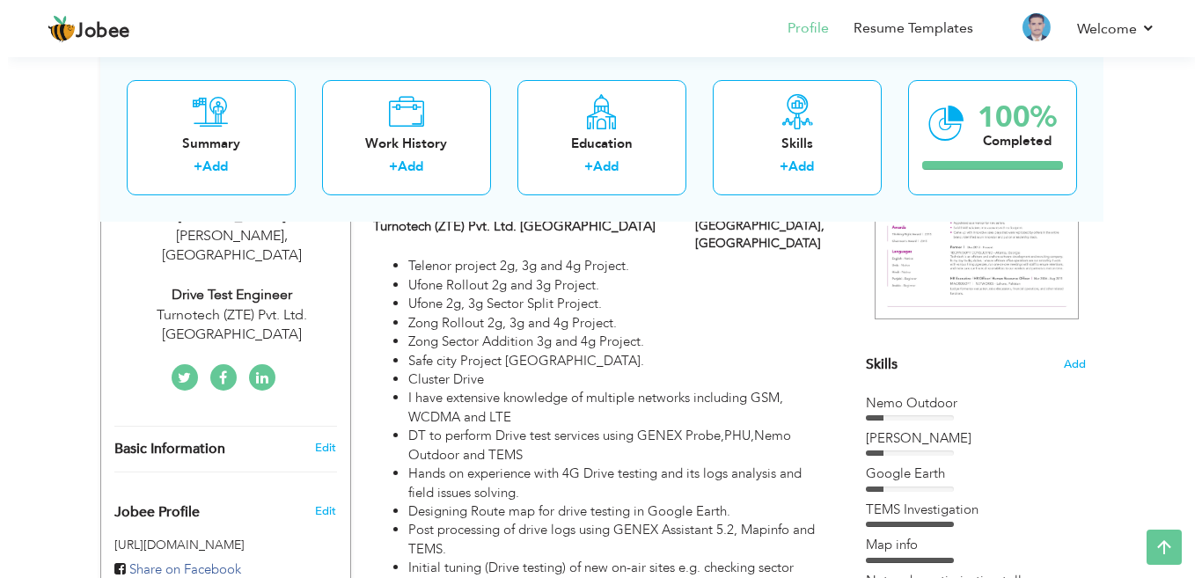
scroll to position [326, 0]
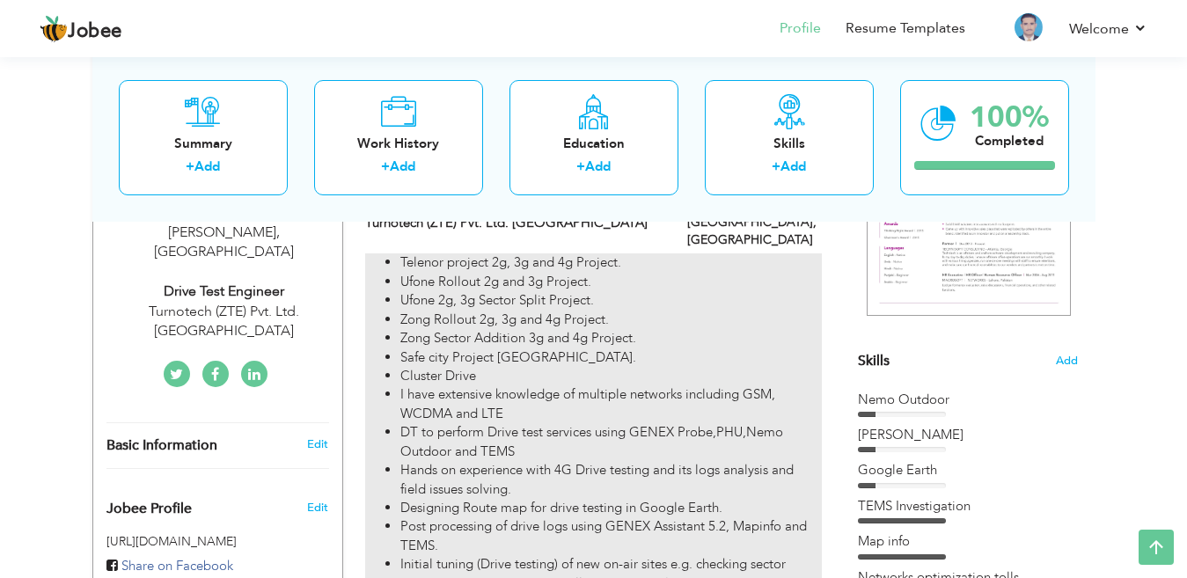
click at [777, 311] on li "Zong Rollout 2g, 3g and 4g Project." at bounding box center [611, 320] width 421 height 18
type input "RF DT, Post Processing & Logs analyst Engineer"
type input "Turnotech (ZTE) Pvt. Ltd. [GEOGRAPHIC_DATA]"
type input "09/2019"
type input "07/2024"
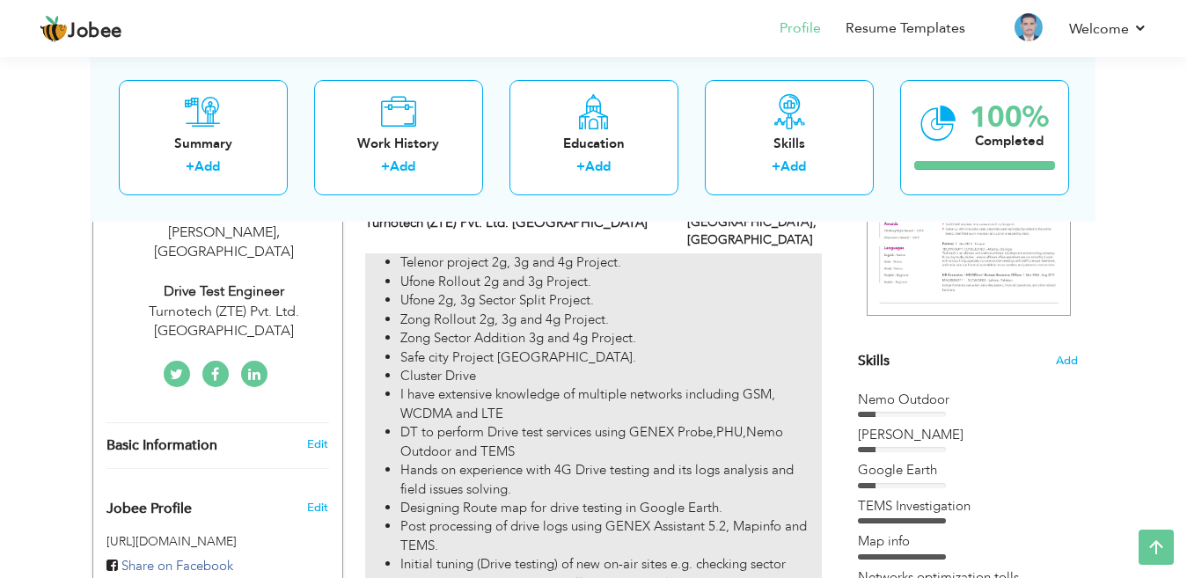
type input "Multan"
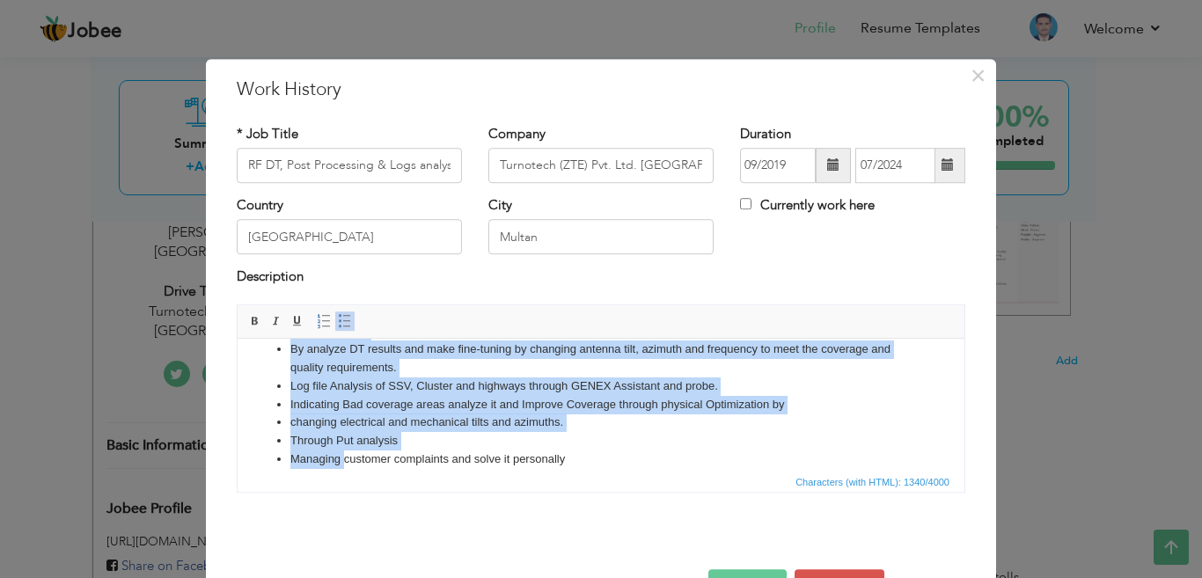
scroll to position [288, 0]
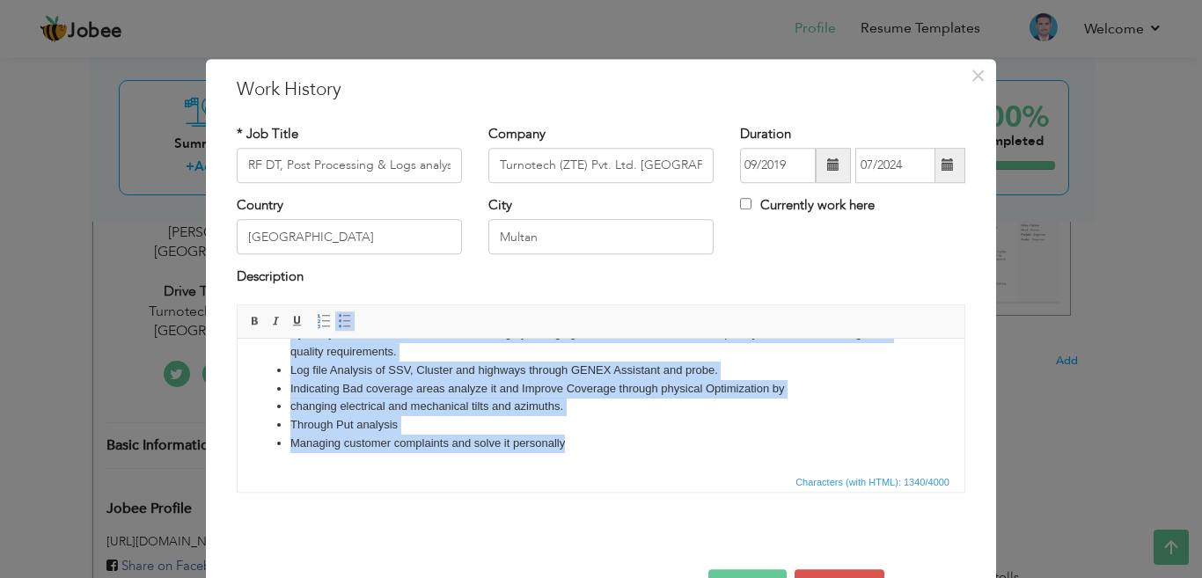
drag, startPoint x: 285, startPoint y: 398, endPoint x: 579, endPoint y: 446, distance: 298.0
click at [579, 446] on ul "Telenor project 2g, 3g and 4g Project. Ufone Rollout 2g and 3g Project. Ufone 2…" at bounding box center [601, 260] width 692 height 385
copy ul "I have extensive knowledge of multiple networks including GSM, WCDMA and LTE DT…"
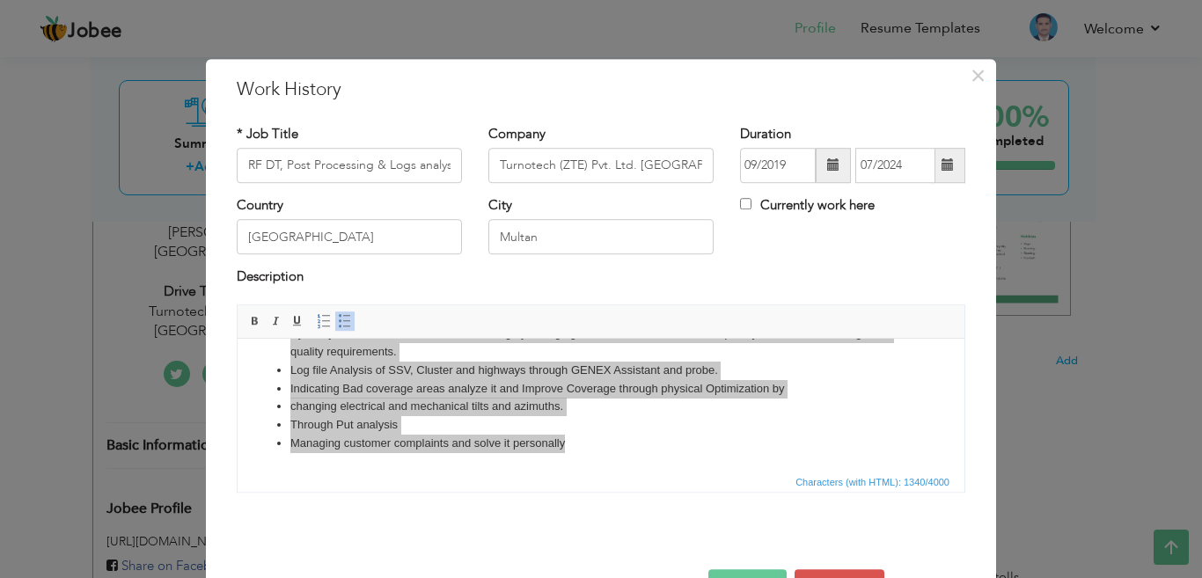
scroll to position [57, 0]
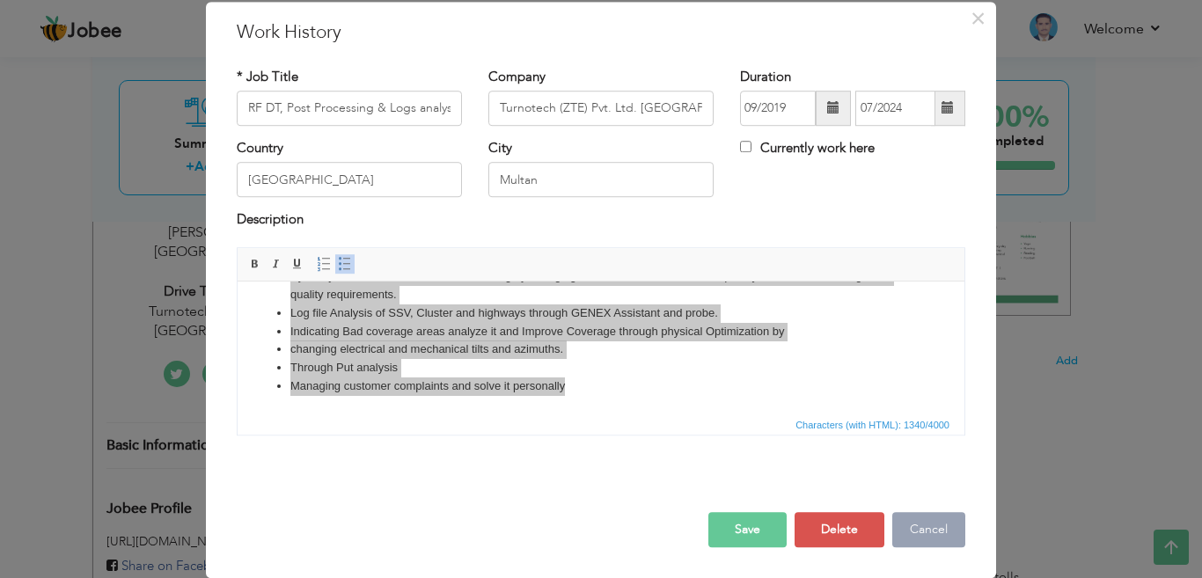
click at [930, 523] on button "Cancel" at bounding box center [929, 529] width 73 height 35
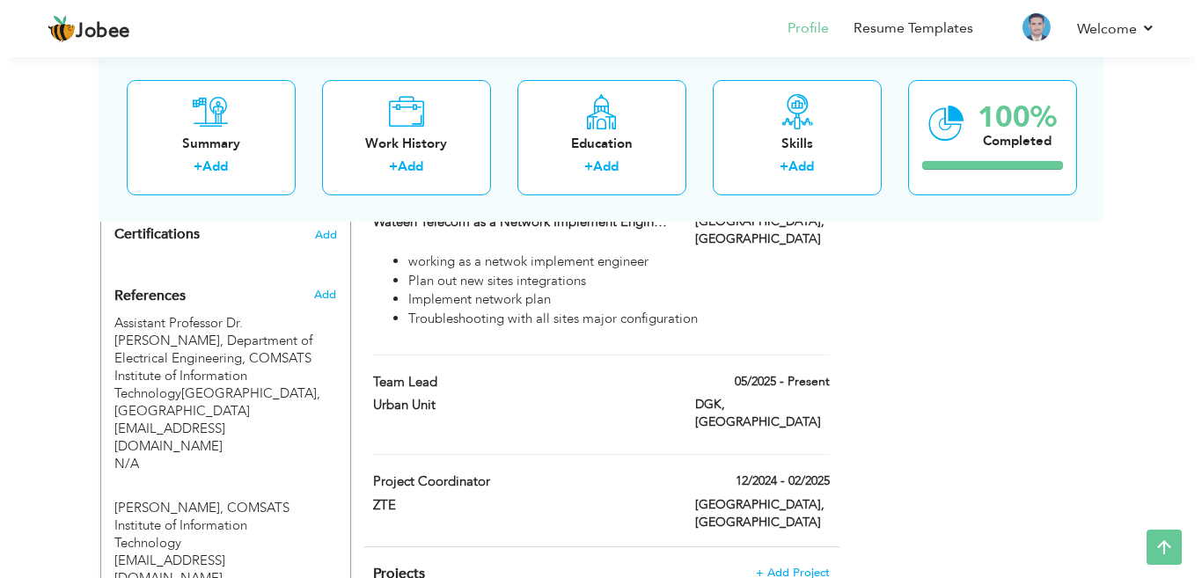
scroll to position [1180, 0]
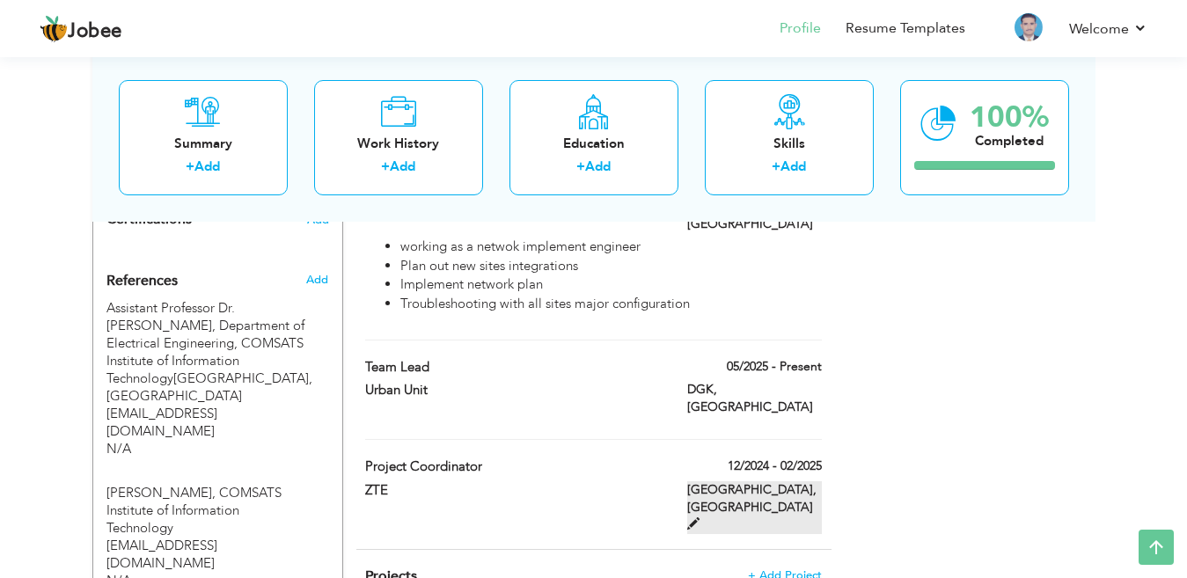
click at [700, 518] on span at bounding box center [693, 524] width 12 height 12
type input "Project Coordinator"
type input "ZTE"
type input "12/2024"
type input "02/2025"
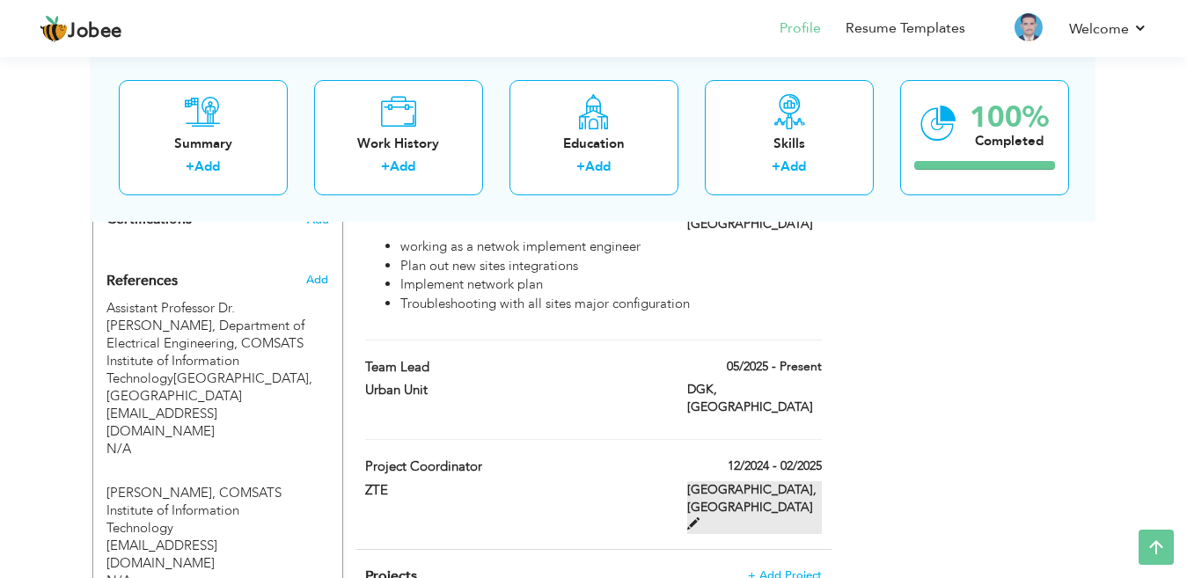
type input "Lahore"
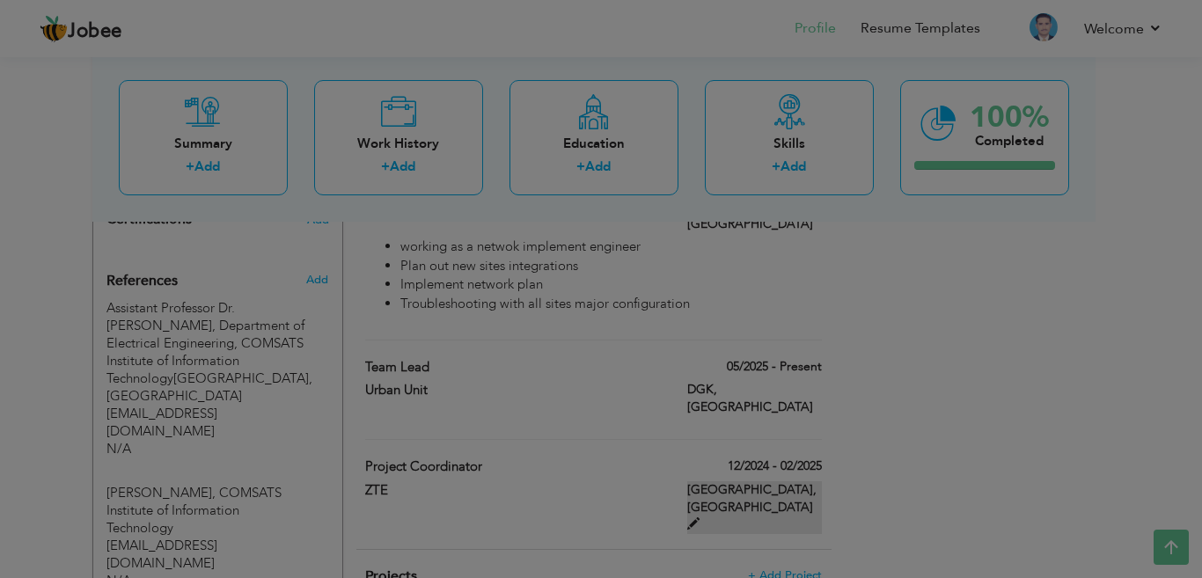
scroll to position [0, 0]
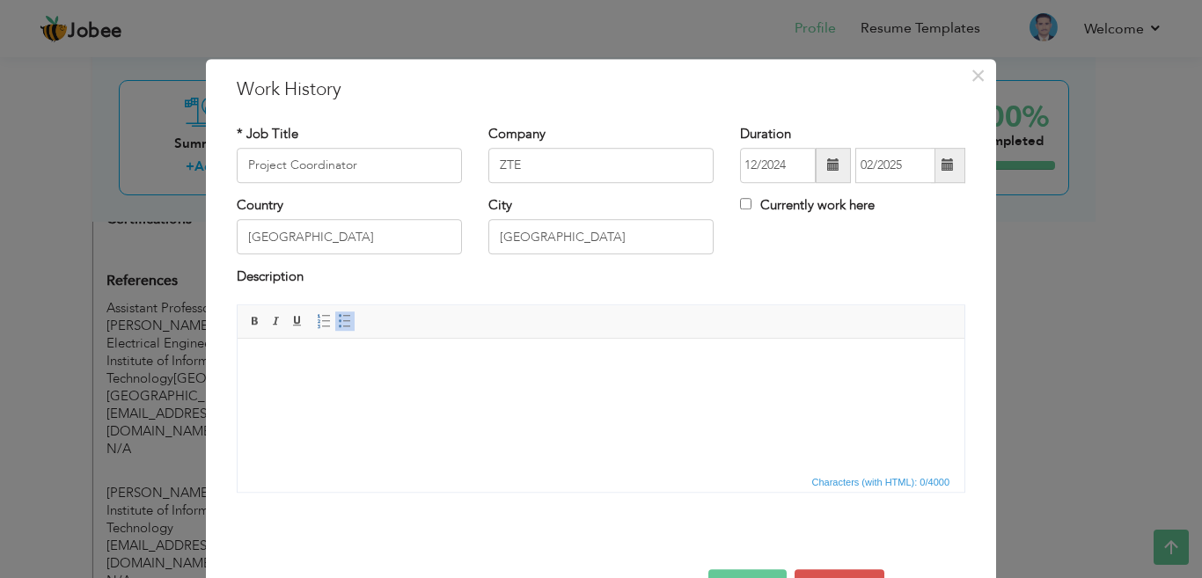
click at [360, 380] on html at bounding box center [601, 365] width 727 height 54
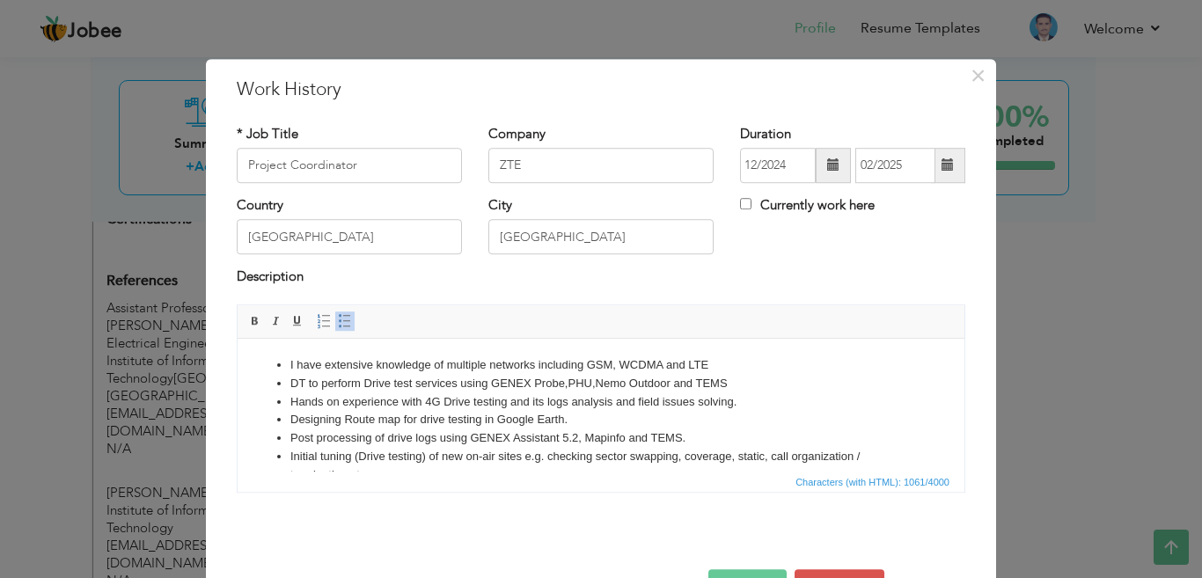
click at [299, 347] on html "I have extensive knowledge of multiple networks including GSM, WCDMA and LTE DT…" at bounding box center [601, 483] width 727 height 291
click at [283, 348] on html "I have extensive knowledge of multiple networks including GSM, WCDMA and LTE DT…" at bounding box center [601, 483] width 727 height 291
click at [714, 356] on li "I have extensive knowledge of multiple networks including GSM, WCDMA and LTE" at bounding box center [600, 365] width 621 height 18
click at [286, 358] on ul "I have extensive knowledge of multiple networks including GSM, WCDMA and LTE DT…" at bounding box center [601, 484] width 692 height 256
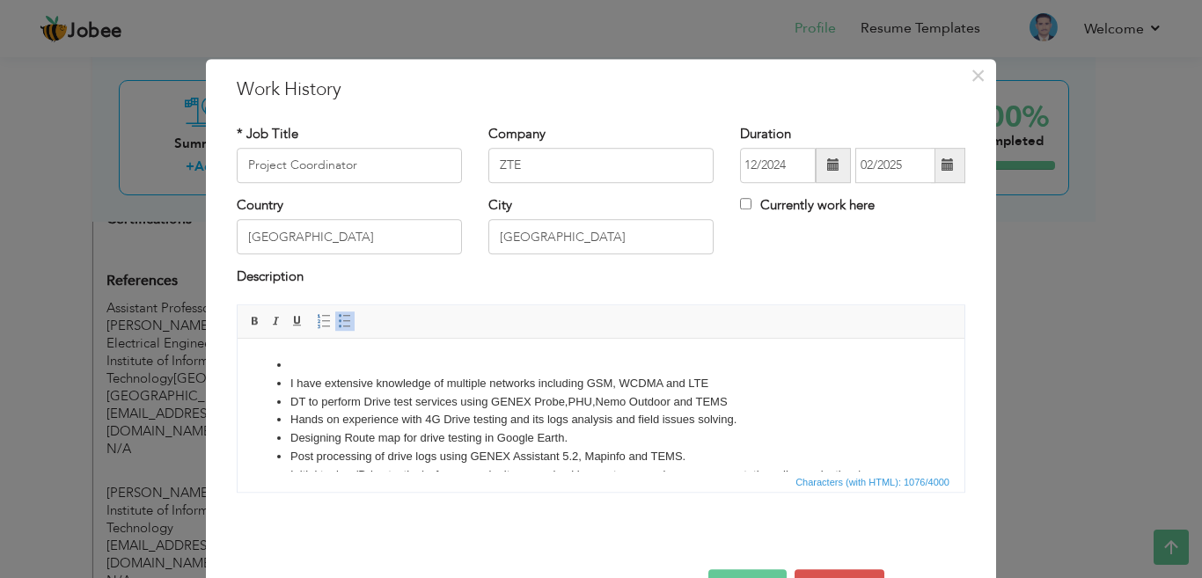
click at [286, 357] on ul "I have extensive knowledge of multiple networks including GSM, WCDMA and LTE DT…" at bounding box center [601, 493] width 692 height 275
click at [288, 364] on ul "Zong CMPAK I have extensive knowledge of multiple networks including GSM, WCDMA…" at bounding box center [601, 493] width 692 height 275
click at [419, 364] on li "Works at Zong CMPAK" at bounding box center [600, 365] width 621 height 18
click at [498, 362] on li "Works at Zong CMPAK in 2G,3G & 4G tachnology" at bounding box center [600, 365] width 621 height 18
click at [522, 364] on li "Works at Zong CMPAK in 2G,3G & 4G te chnology" at bounding box center [600, 365] width 621 height 18
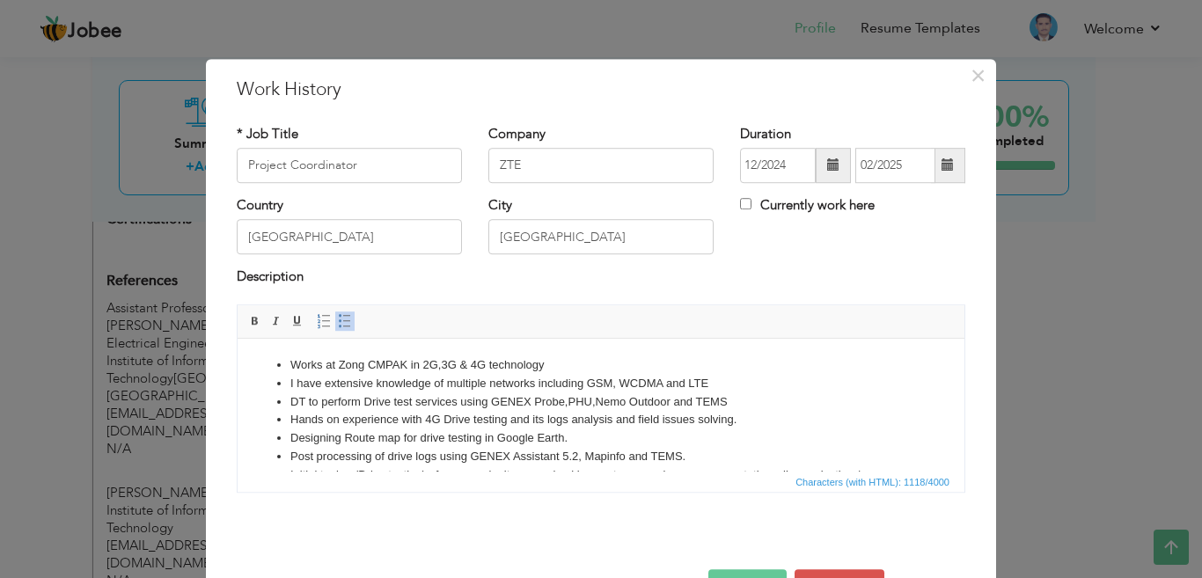
click at [555, 361] on li "Works at Zong CMPAK in 2G,3G & 4G te chno logy" at bounding box center [600, 365] width 621 height 18
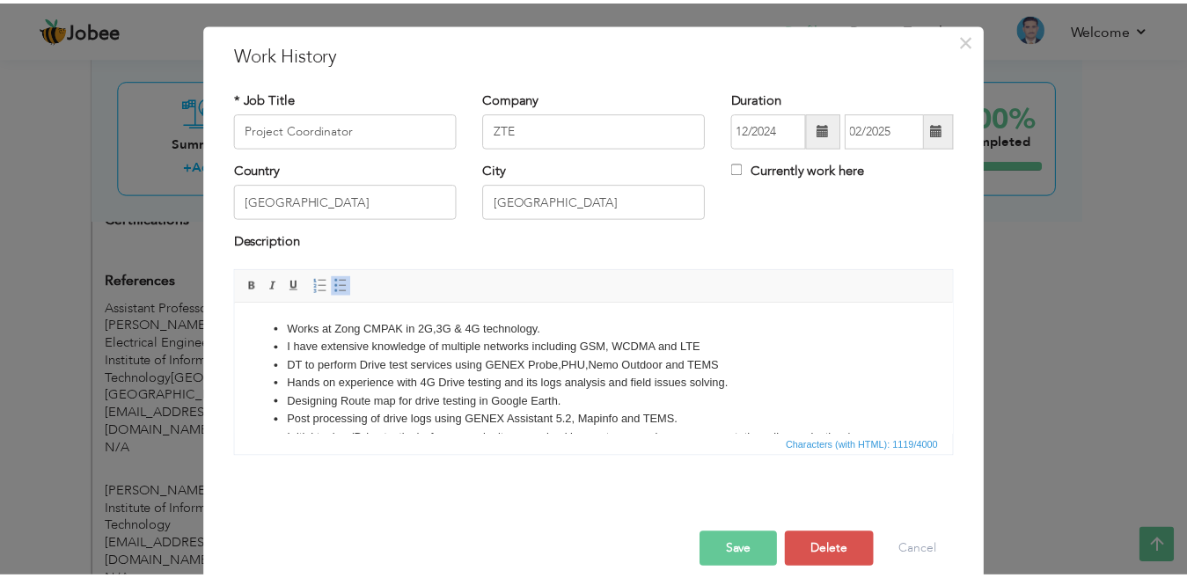
scroll to position [57, 0]
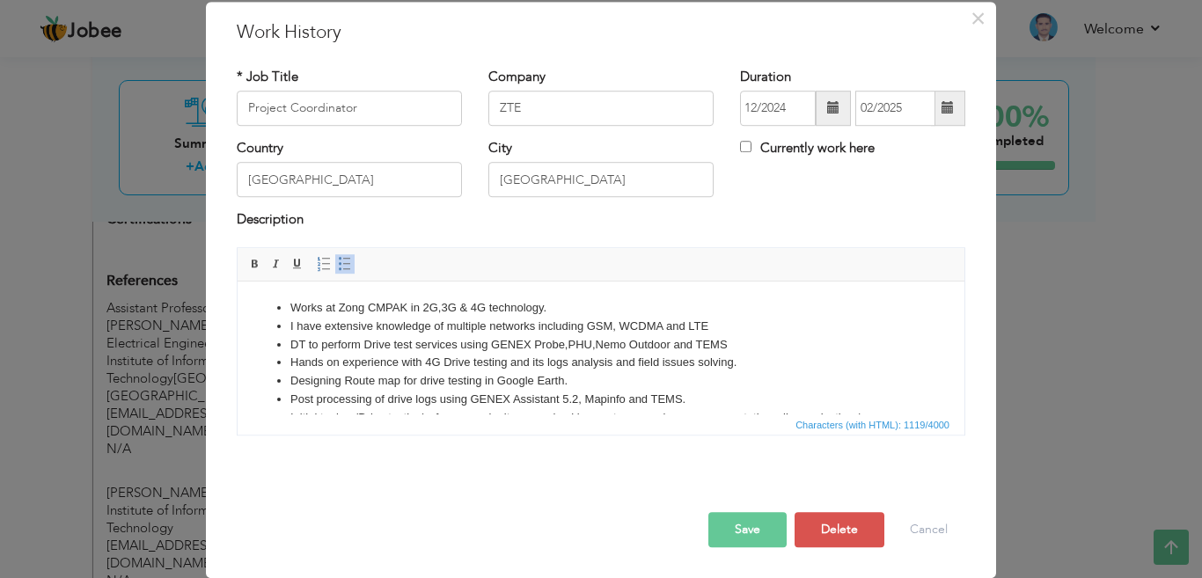
click at [750, 527] on button "Save" at bounding box center [748, 529] width 78 height 35
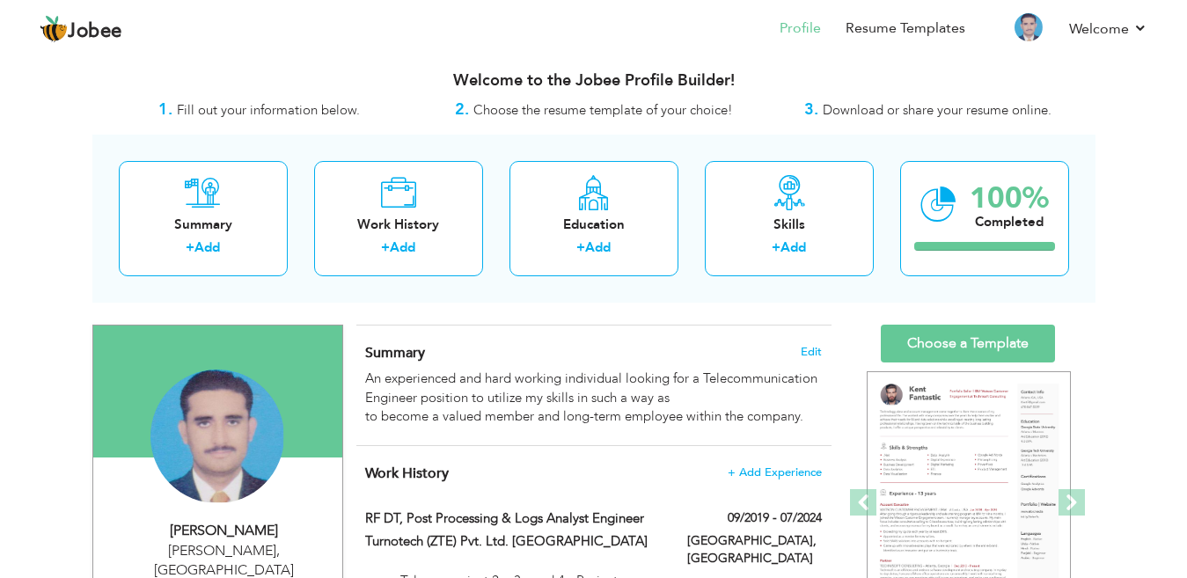
scroll to position [0, 0]
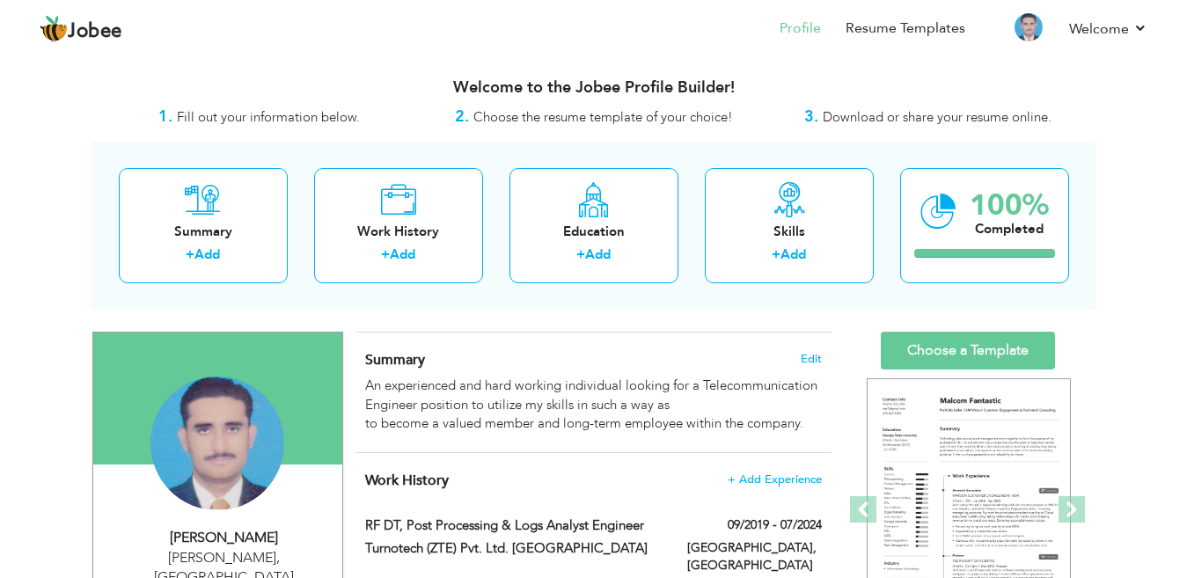
click at [831, 118] on span "Download or share your resume online." at bounding box center [937, 117] width 229 height 18
click at [996, 214] on div "100%" at bounding box center [1009, 205] width 79 height 29
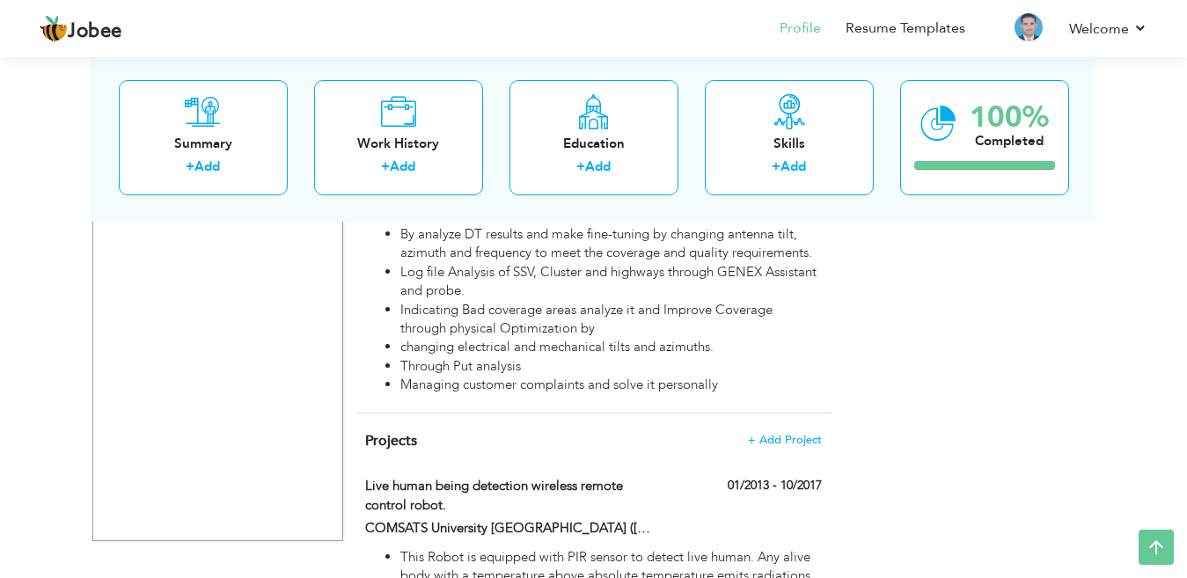
scroll to position [1713, 0]
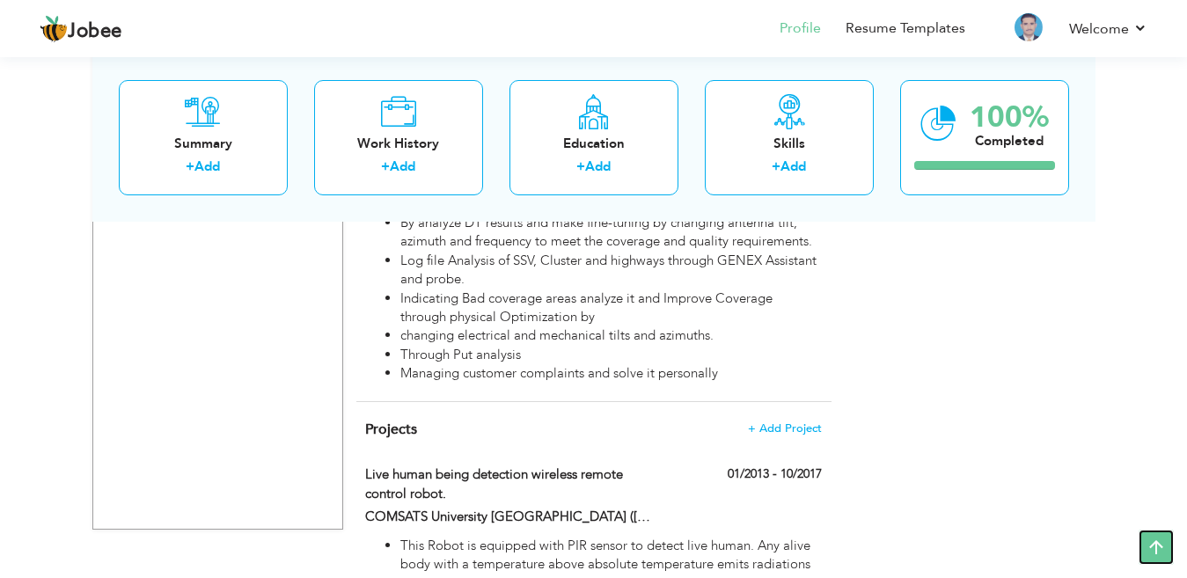
click at [1157, 548] on icon at bounding box center [1156, 547] width 35 height 35
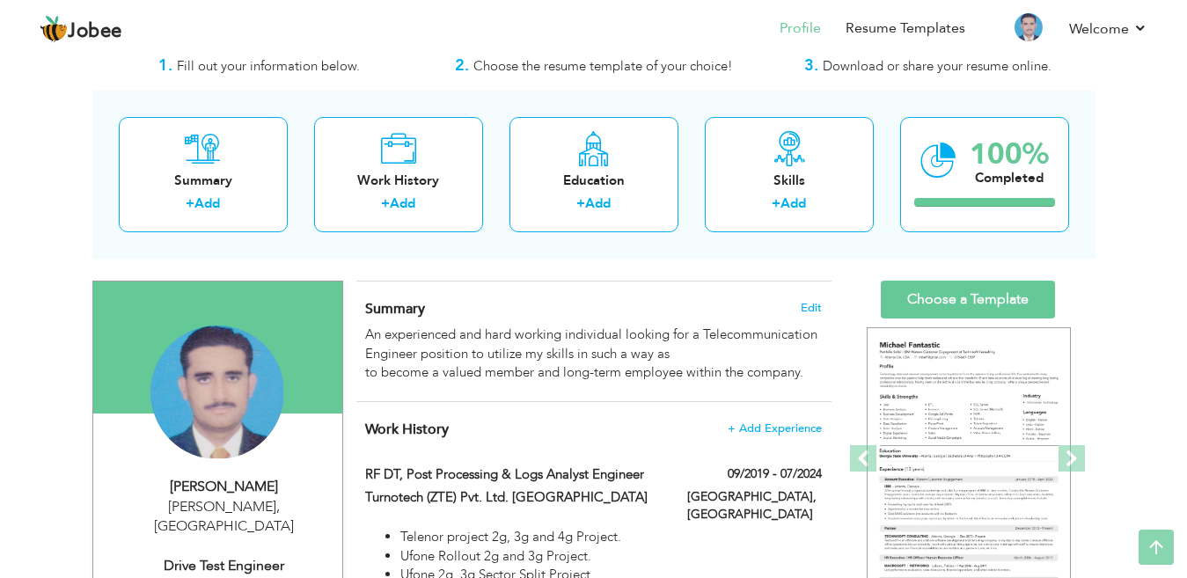
scroll to position [0, 0]
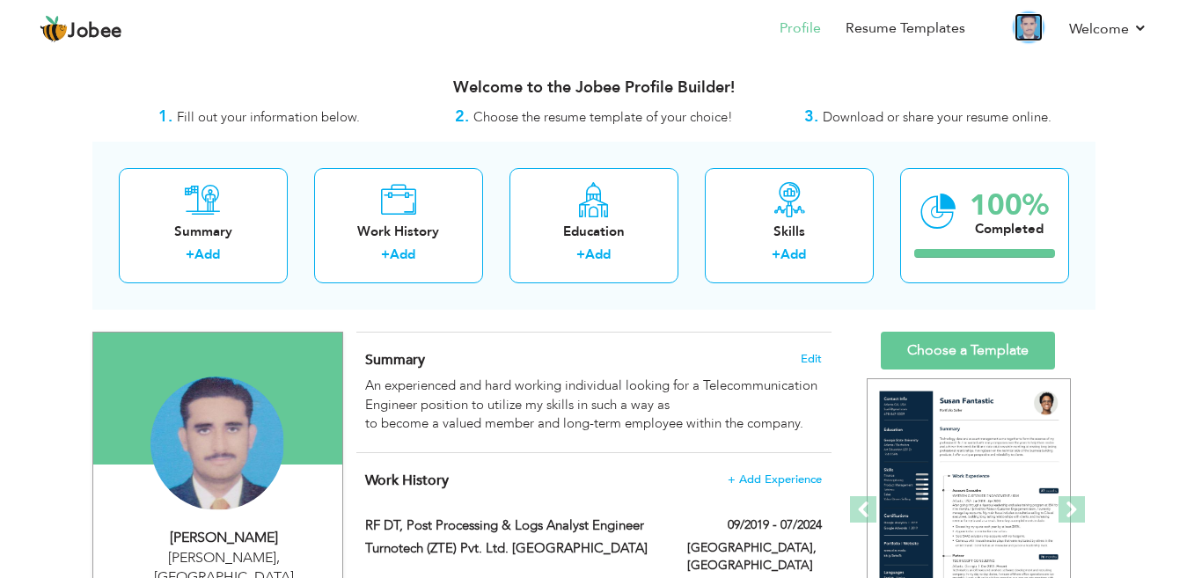
click at [1028, 27] on img at bounding box center [1029, 27] width 28 height 28
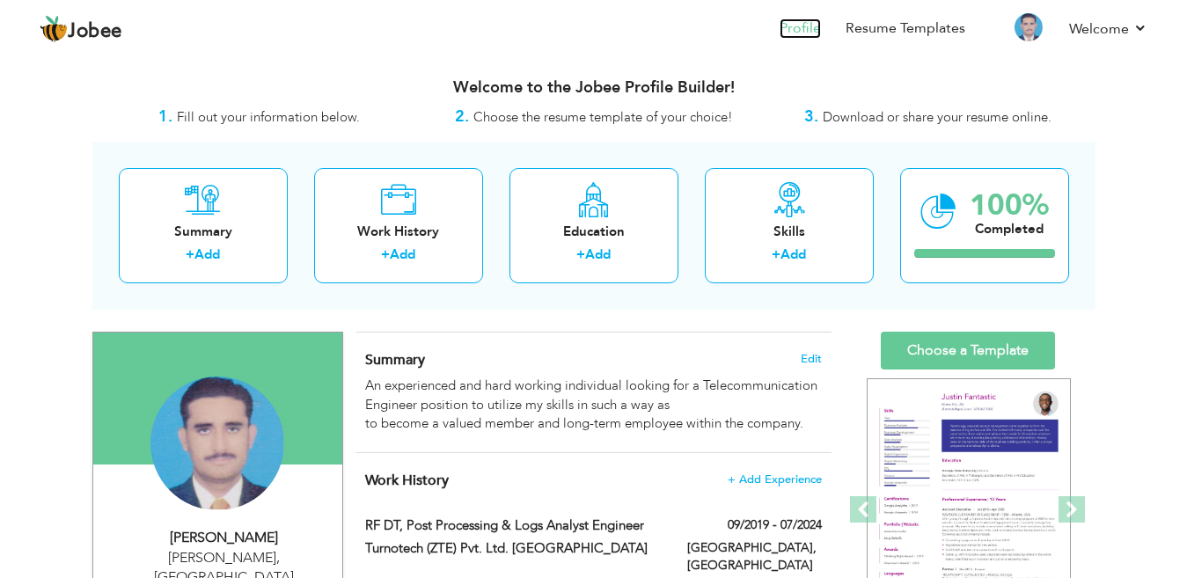
click at [802, 27] on link "Profile" at bounding box center [800, 28] width 41 height 20
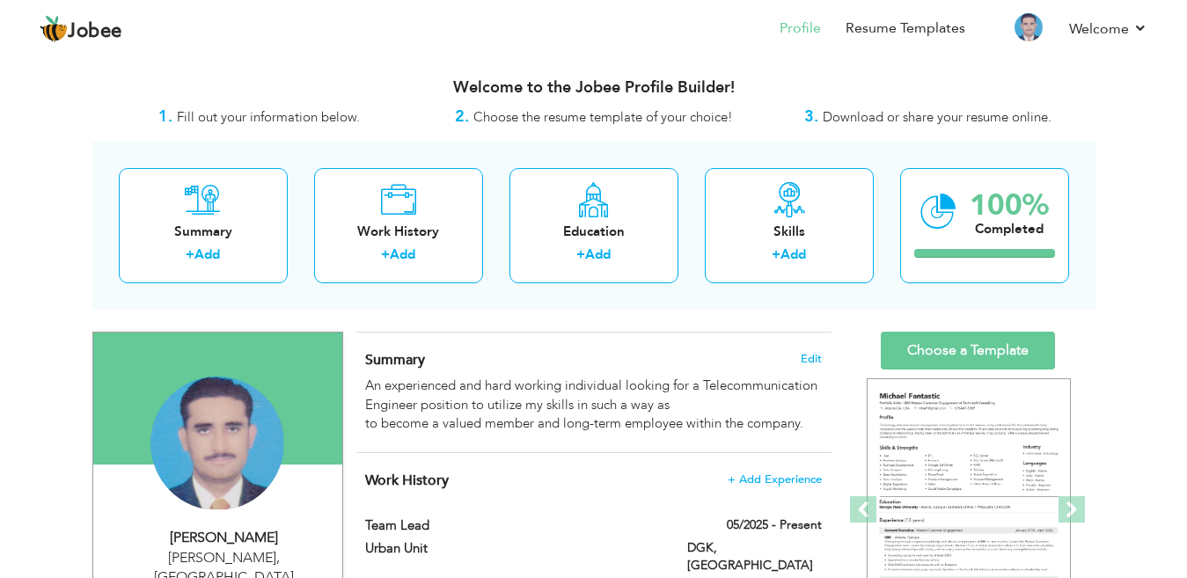
click at [871, 118] on span "Download or share your resume online." at bounding box center [937, 117] width 229 height 18
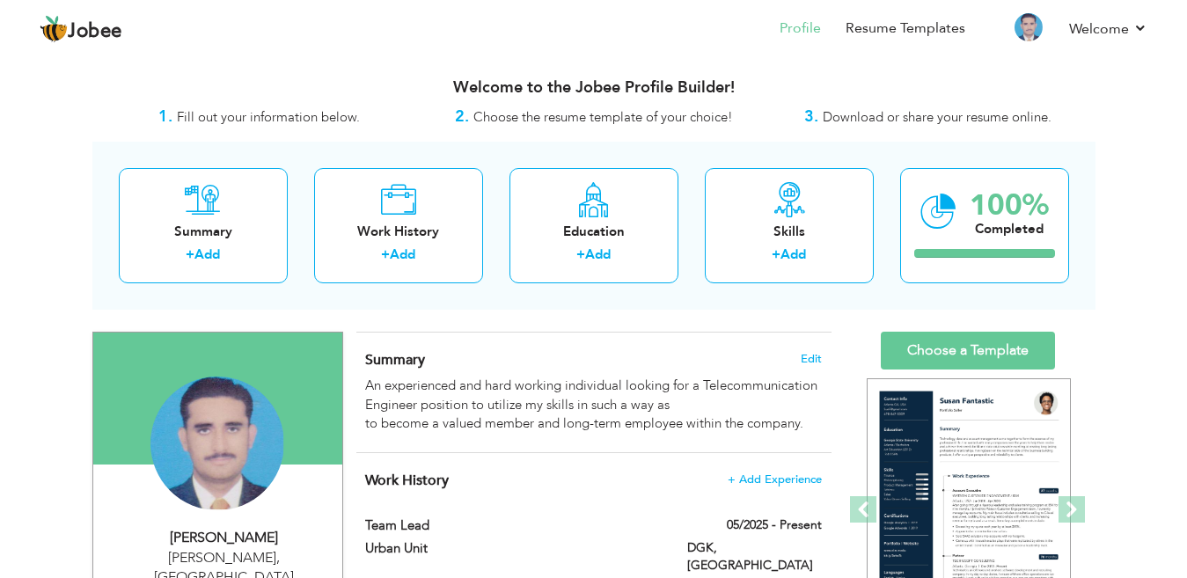
click at [282, 121] on span "Fill out your information below." at bounding box center [268, 117] width 183 height 18
click at [962, 121] on span "Download or share your resume online." at bounding box center [937, 117] width 229 height 18
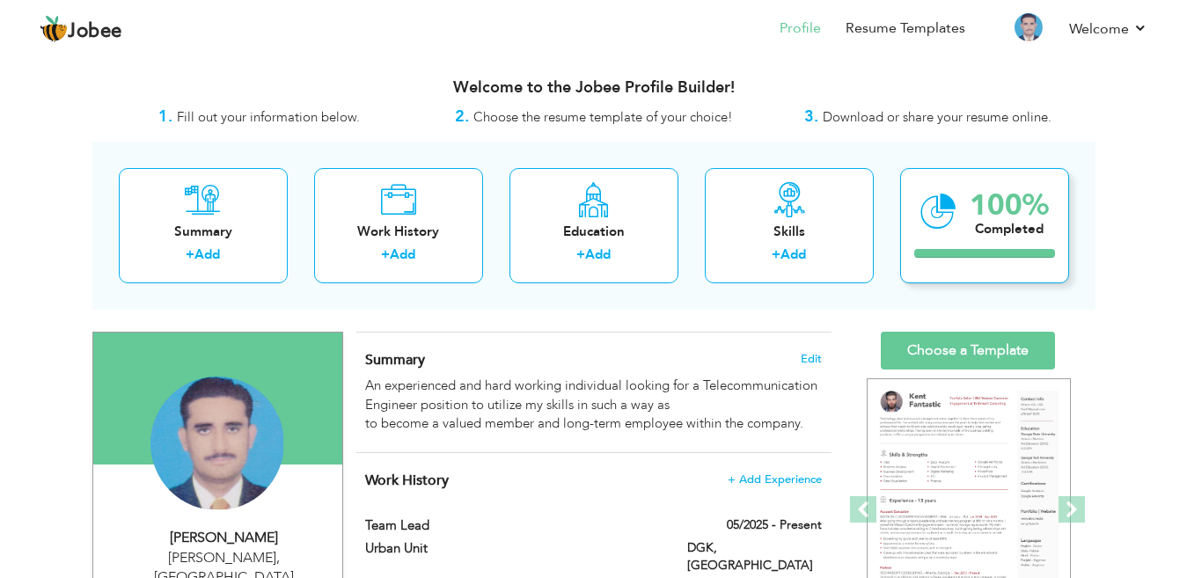
click at [988, 249] on div at bounding box center [985, 253] width 141 height 9
drag, startPoint x: 974, startPoint y: 205, endPoint x: 862, endPoint y: 290, distance: 141.4
click at [862, 290] on div "Summary + Add Work History + Add Education + Add Skills + Add 100% Completed" at bounding box center [593, 226] width 1003 height 168
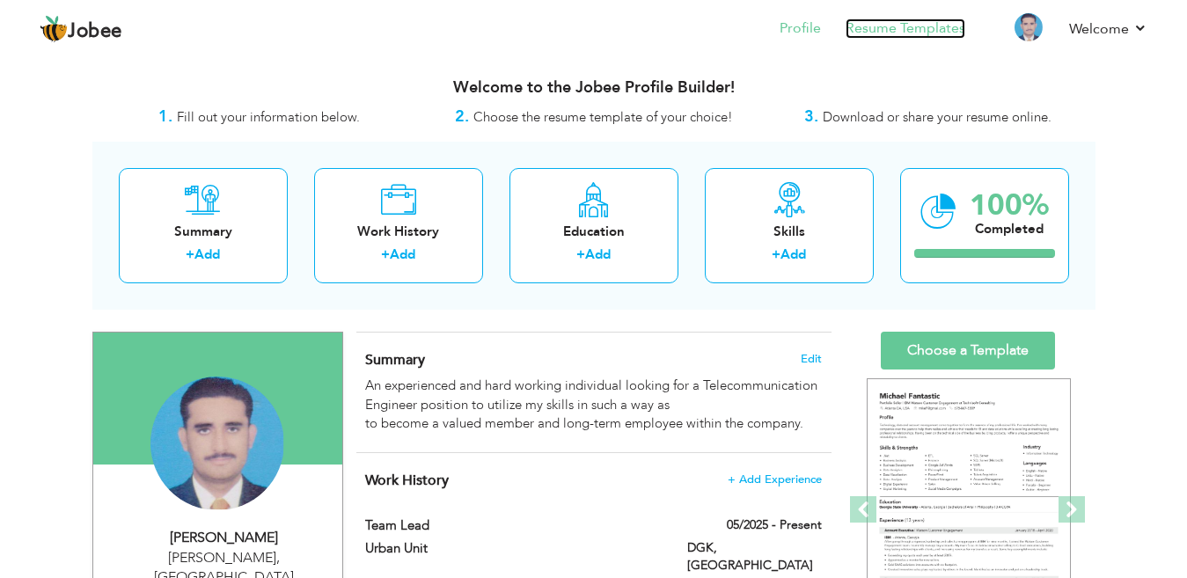
click at [888, 33] on link "Resume Templates" at bounding box center [906, 28] width 120 height 20
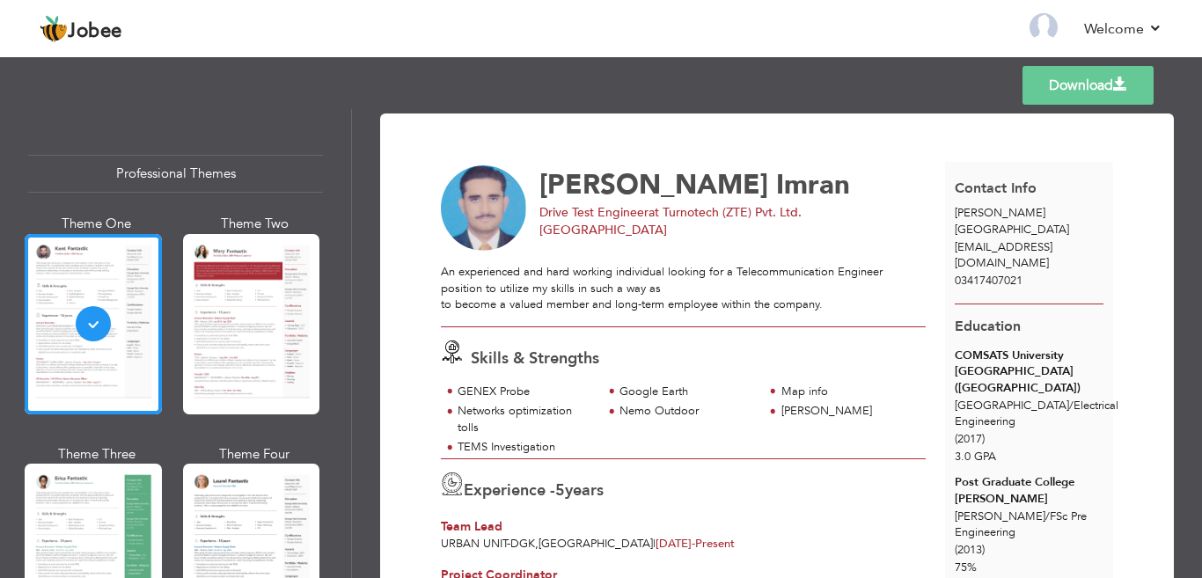
click at [1082, 82] on link "Download" at bounding box center [1088, 85] width 131 height 39
